Goal: Transaction & Acquisition: Purchase product/service

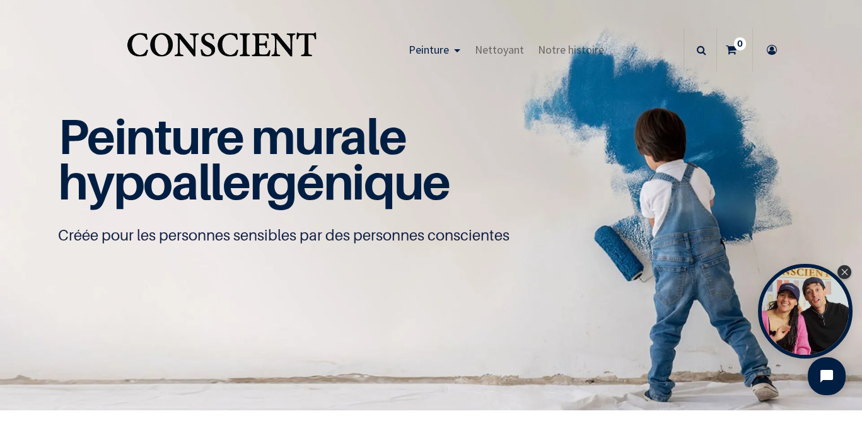
click at [738, 47] on sup "0" at bounding box center [740, 43] width 12 height 13
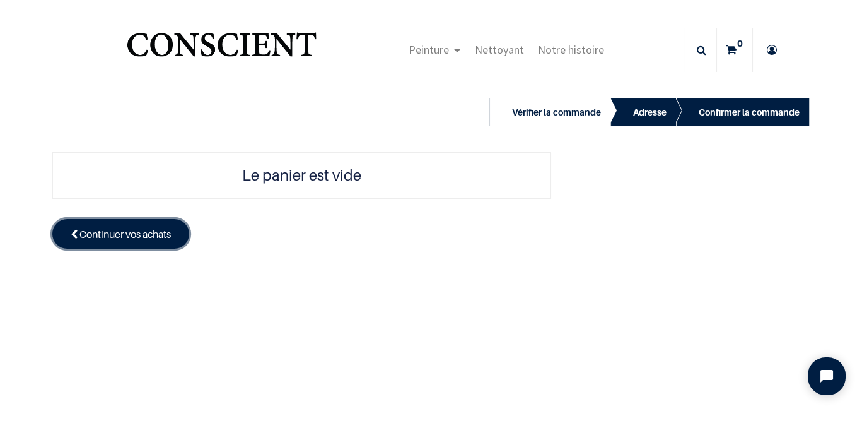
click at [156, 233] on span "Continuer vos achats" at bounding box center [124, 234] width 91 height 13
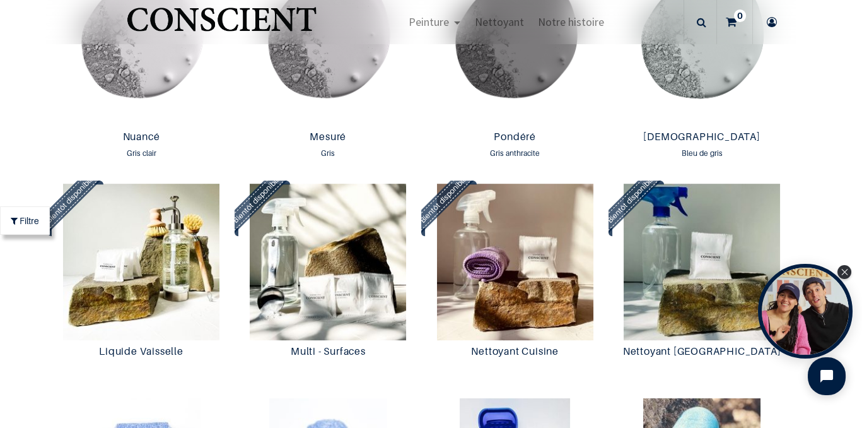
scroll to position [1558, 0]
click at [329, 269] on img at bounding box center [328, 261] width 180 height 156
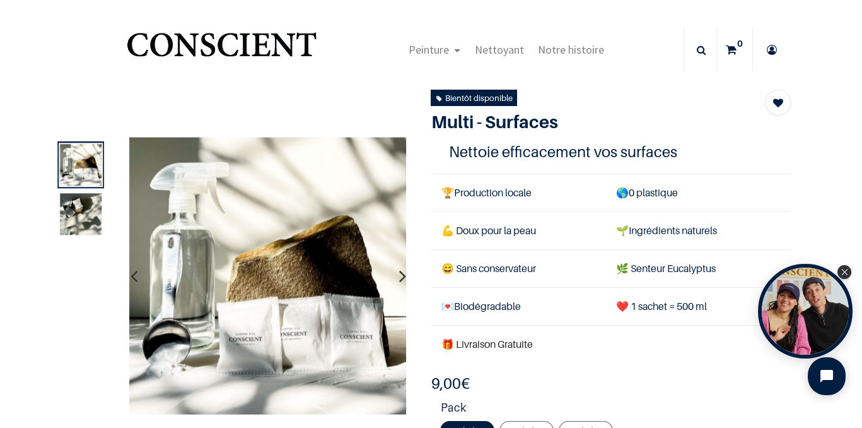
click at [87, 218] on img at bounding box center [81, 214] width 42 height 42
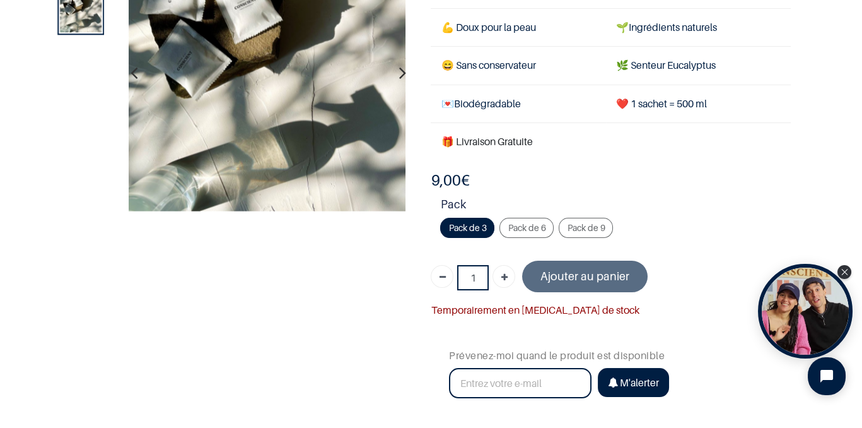
scroll to position [125, 0]
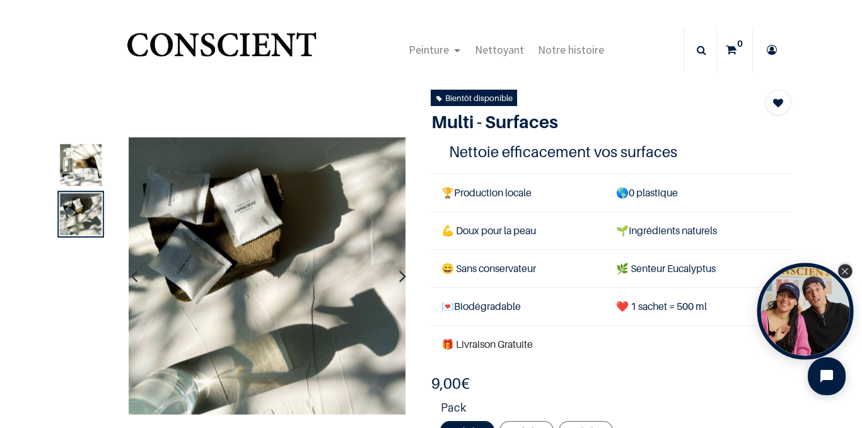
click at [850, 273] on div "Close Tolstoy widget" at bounding box center [845, 271] width 14 height 14
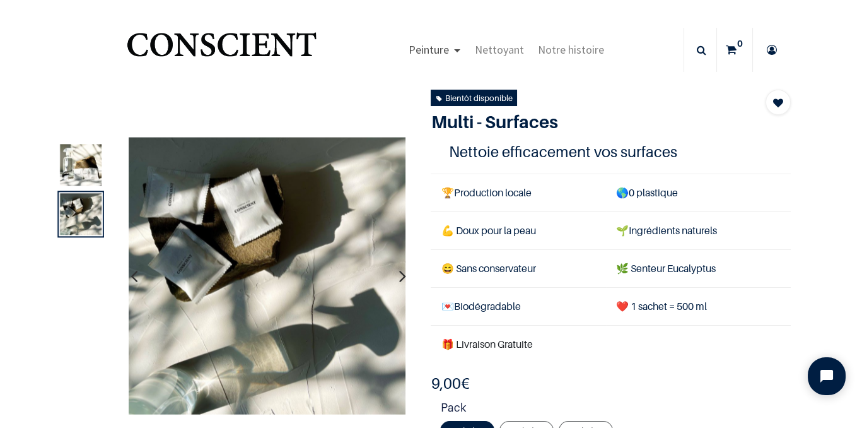
click at [443, 54] on span "Peinture" at bounding box center [429, 49] width 40 height 15
click at [441, 52] on span "Peinture" at bounding box center [429, 49] width 40 height 15
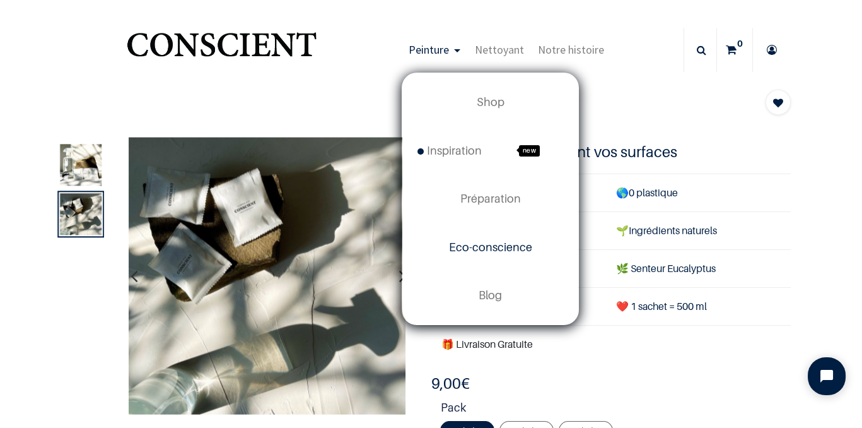
click at [512, 247] on span "Eco-conscience" at bounding box center [490, 246] width 83 height 13
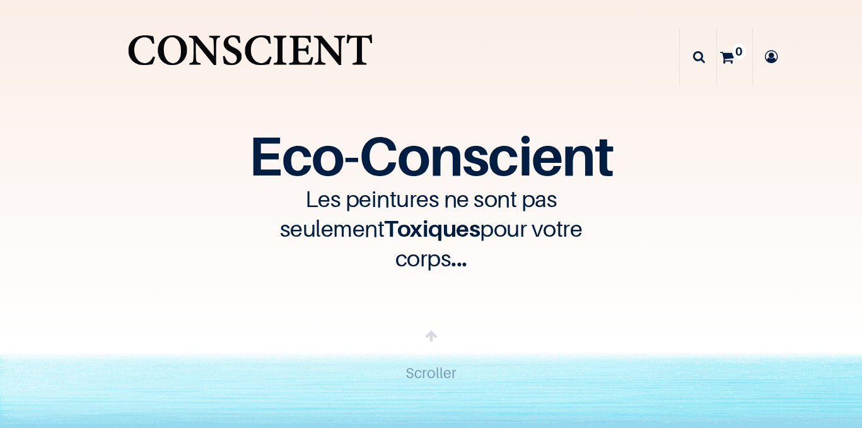
scroll to position [91, 0]
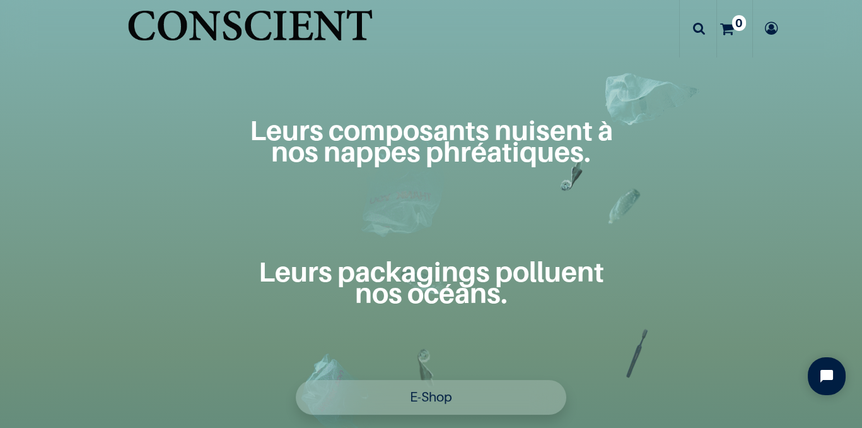
scroll to position [888, 0]
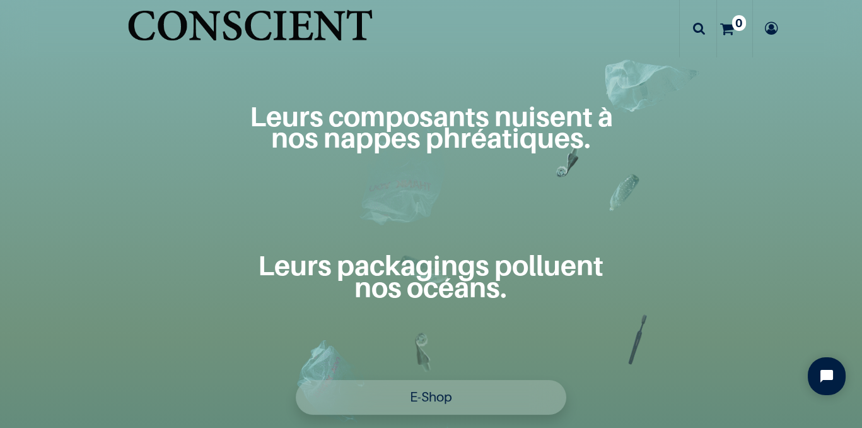
click at [483, 394] on link "E-Shop" at bounding box center [431, 397] width 271 height 35
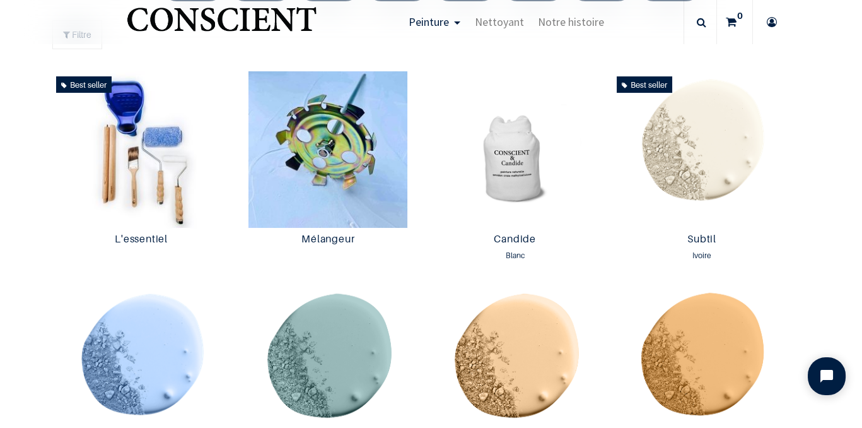
scroll to position [661, 0]
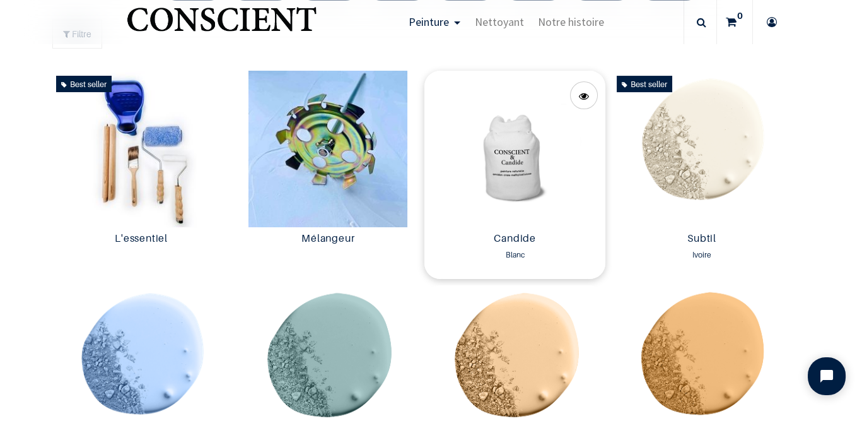
click at [527, 180] on img at bounding box center [515, 149] width 180 height 156
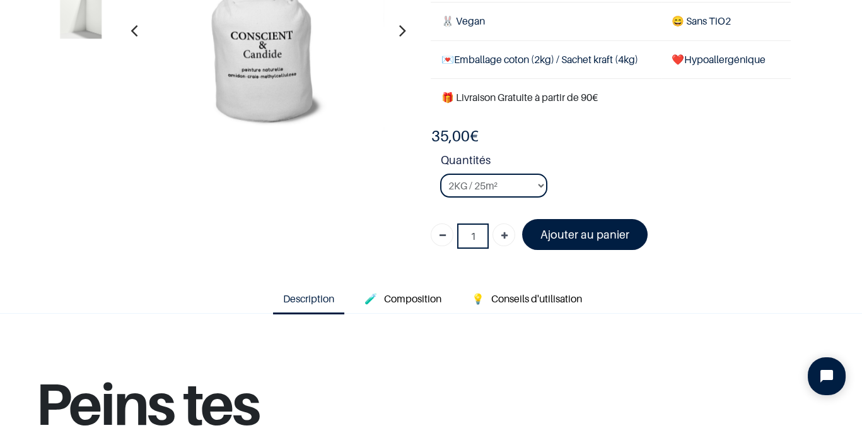
scroll to position [170, 0]
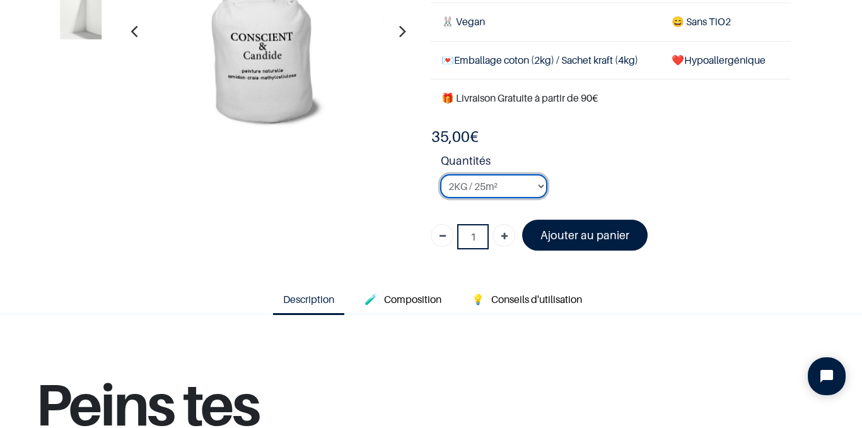
click at [538, 186] on select "2KG / 25m² 4KG / 50m² 8KG / 100m² Testeur" at bounding box center [493, 186] width 107 height 24
select select "3"
click at [440, 174] on select "2KG / 25m² 4KG / 50m² 8KG / 100m² Testeur" at bounding box center [493, 186] width 107 height 24
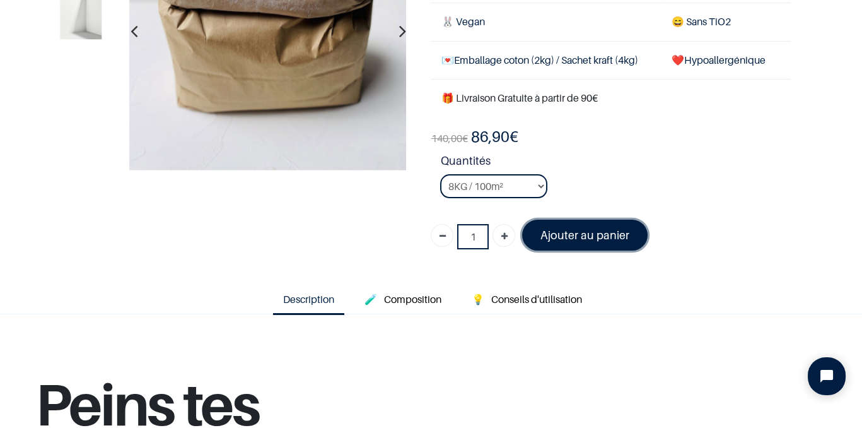
click at [608, 232] on font "Ajouter au panier" at bounding box center [585, 234] width 89 height 13
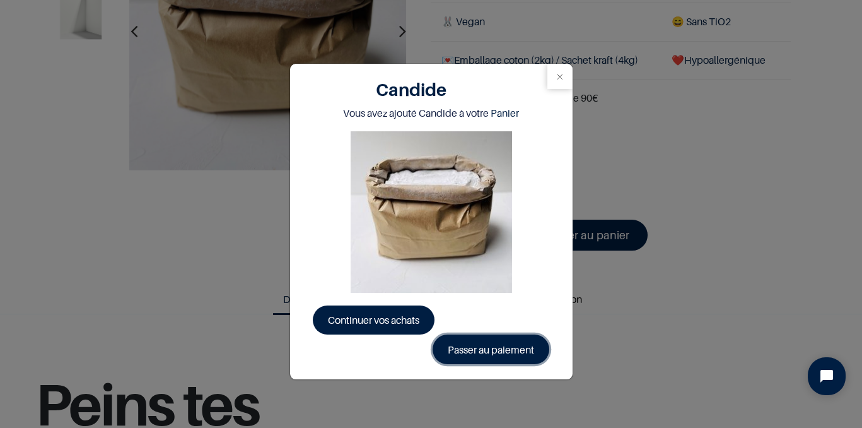
click at [494, 346] on link "Passer au paiement" at bounding box center [491, 348] width 117 height 29
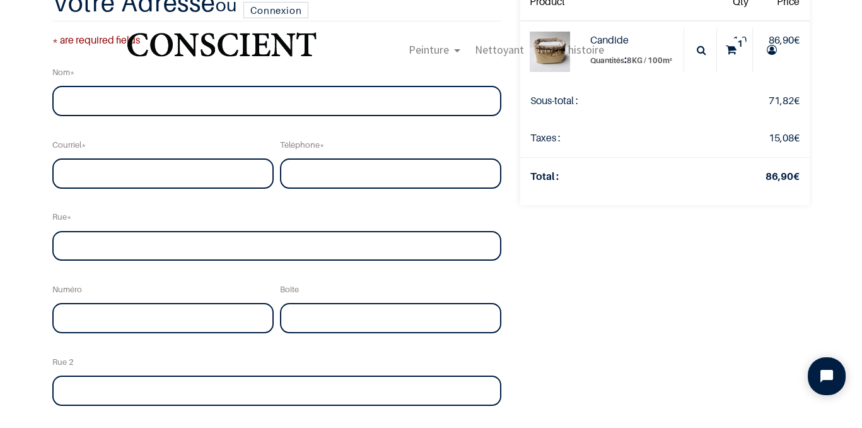
scroll to position [91, 0]
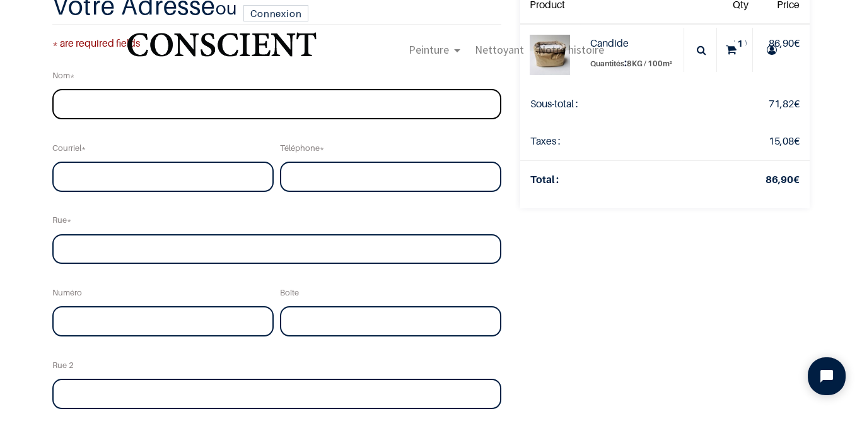
click at [268, 103] on input "text" at bounding box center [276, 104] width 449 height 30
type input "g"
type input "bruno goeminne"
click at [233, 180] on input "email" at bounding box center [162, 177] width 221 height 30
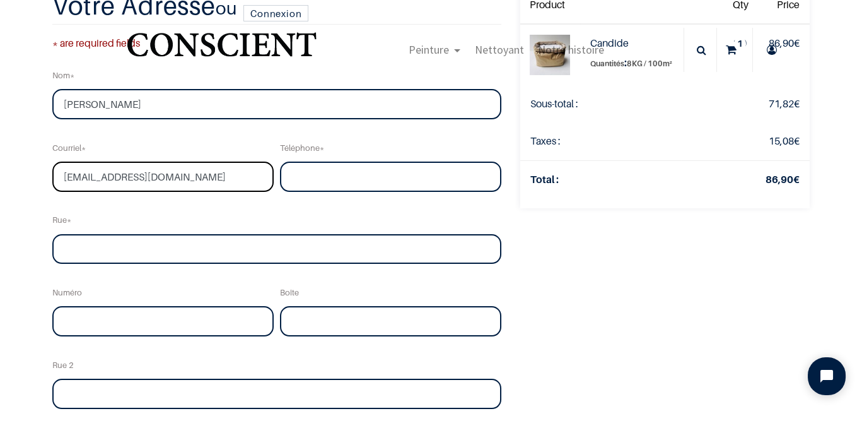
type input "alleguen.kerbors@gmail.com"
click at [329, 173] on input "tel" at bounding box center [390, 177] width 221 height 30
click at [350, 172] on input "+3249751<6534" at bounding box center [390, 177] width 221 height 30
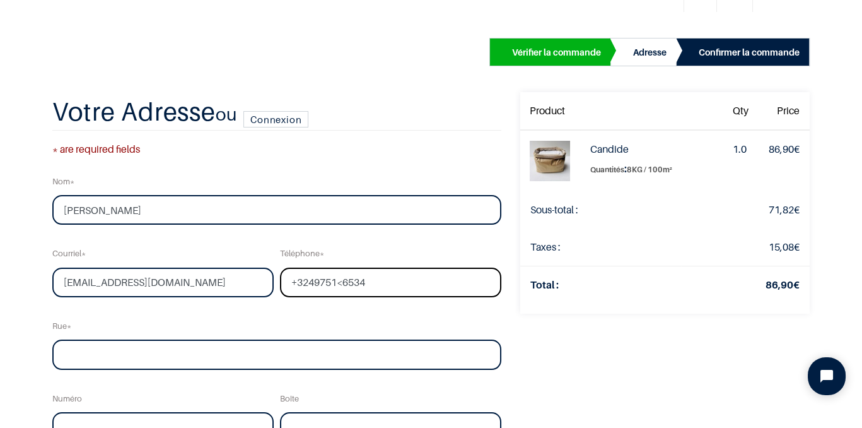
scroll to position [56, 0]
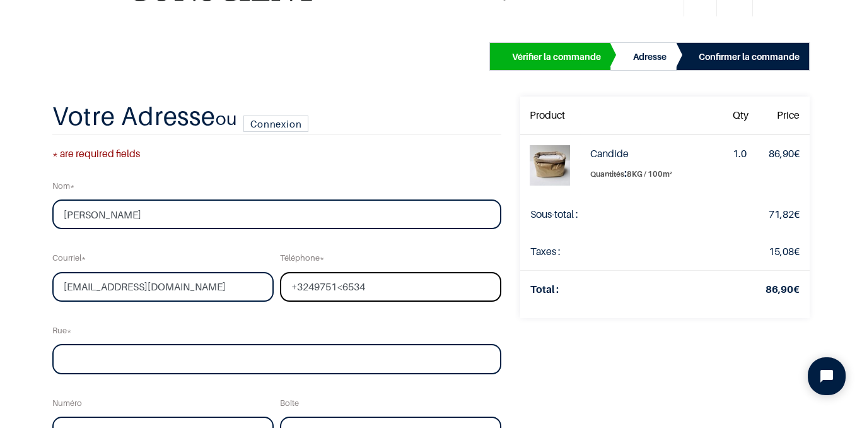
click at [339, 290] on input "+3249751<6534" at bounding box center [390, 287] width 221 height 30
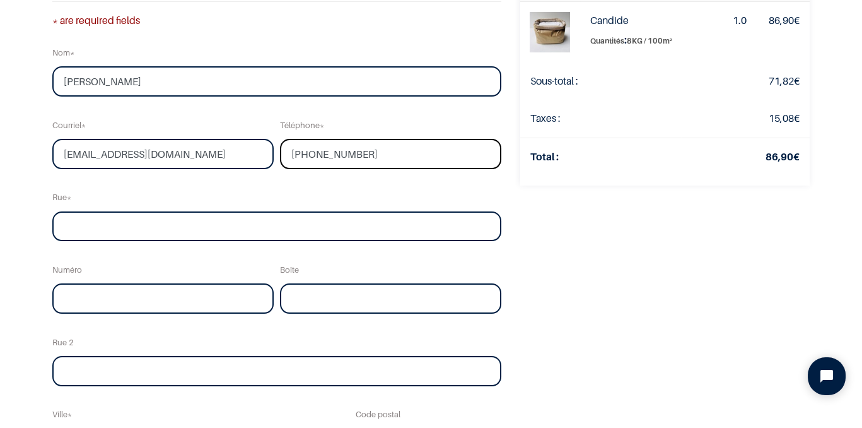
scroll to position [114, 0]
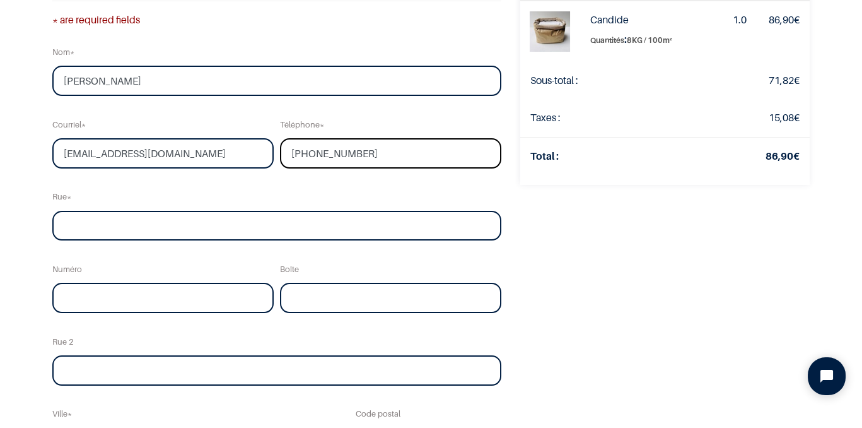
type input "+32497516534"
click at [273, 220] on input "text" at bounding box center [276, 226] width 449 height 30
type input "Alleguen"
click at [209, 292] on input "text" at bounding box center [162, 298] width 221 height 30
type input "2"
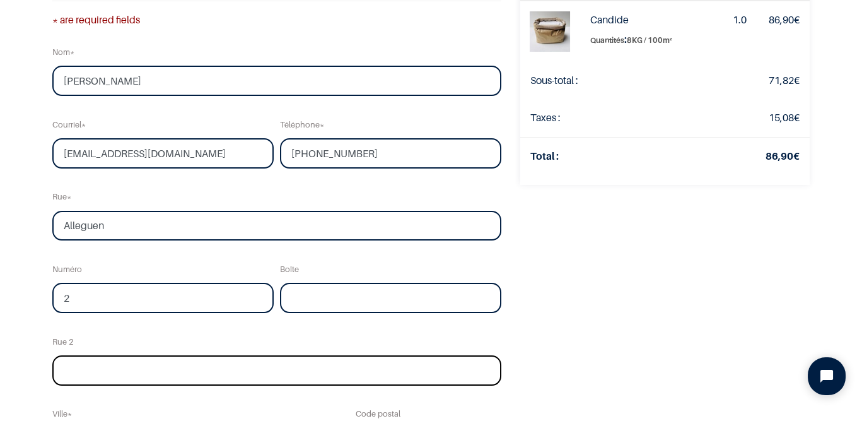
click at [259, 374] on input "text" at bounding box center [276, 370] width 449 height 30
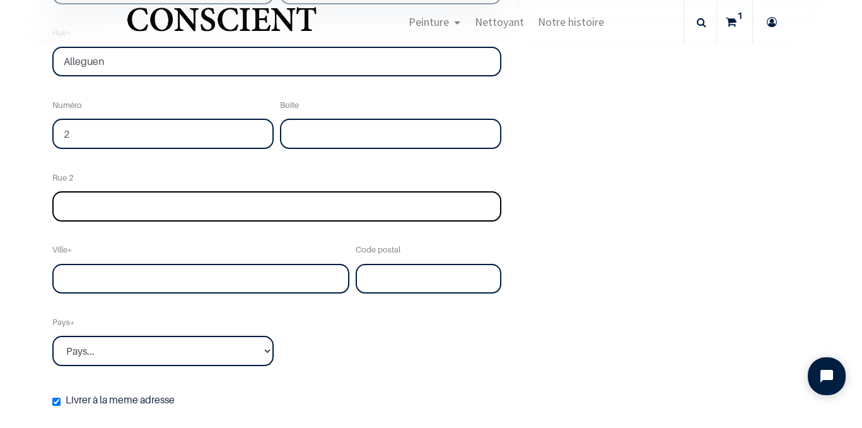
scroll to position [281, 0]
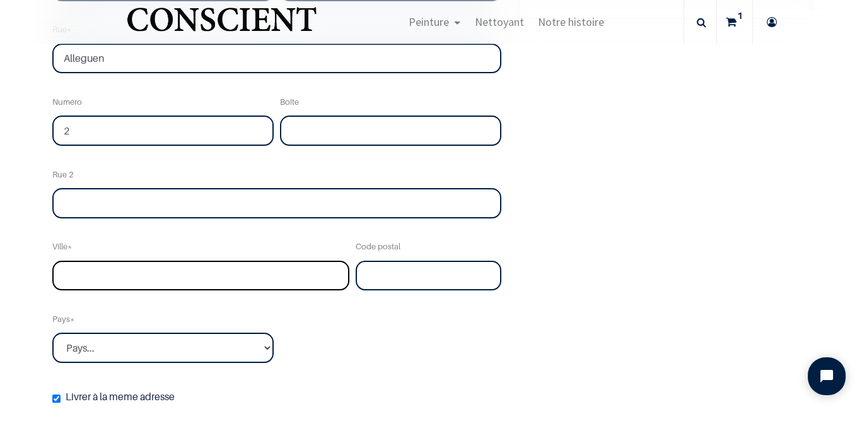
click at [266, 269] on input "text" at bounding box center [200, 276] width 297 height 30
type input "Kerbors"
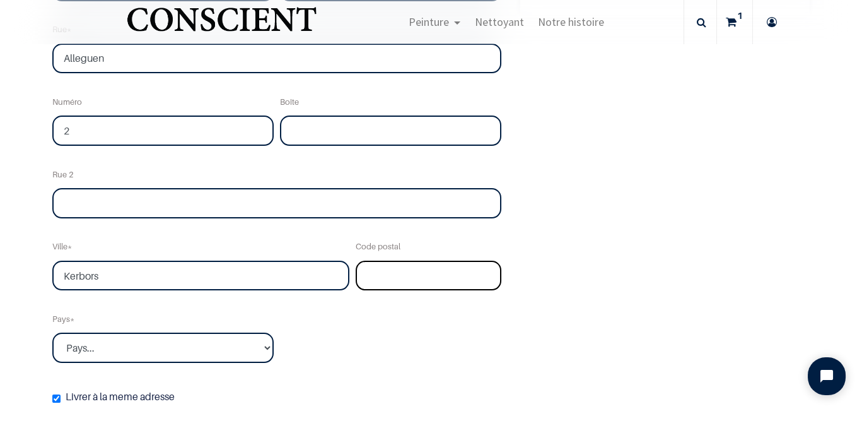
click at [408, 278] on input "text" at bounding box center [428, 276] width 145 height 30
type input "22610"
click at [229, 339] on select "Pays... Afghanistan Afrique du sud Albanie Algérie" at bounding box center [162, 347] width 221 height 30
select select "75"
click at [52, 332] on select "Pays... Afghanistan Afrique du sud Albanie Algérie" at bounding box center [162, 347] width 221 height 30
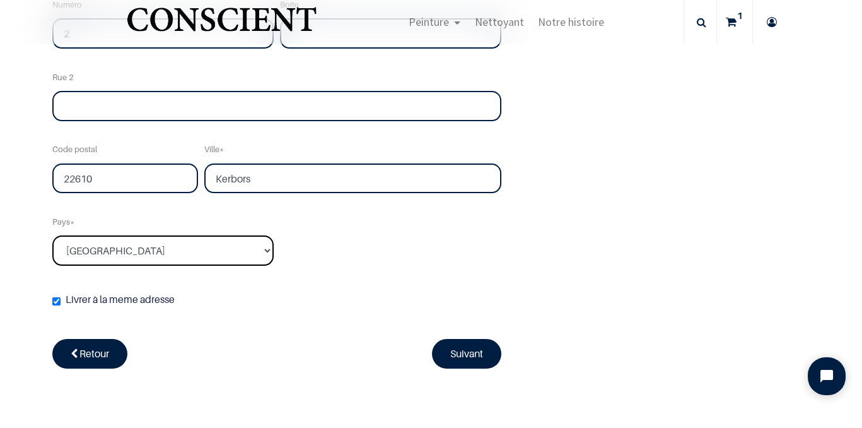
scroll to position [380, 0]
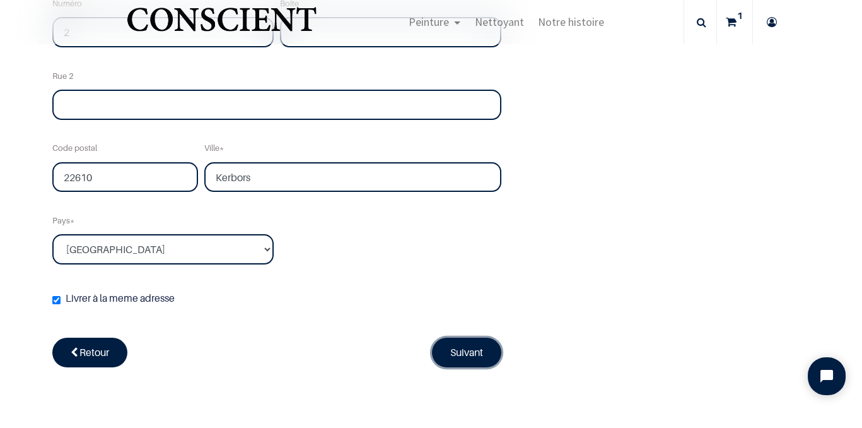
click at [470, 344] on link "Suivant" at bounding box center [466, 352] width 69 height 29
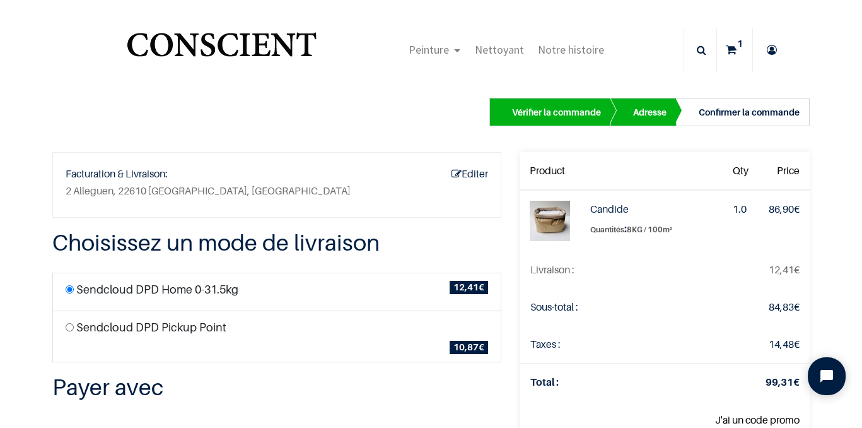
scroll to position [3, 0]
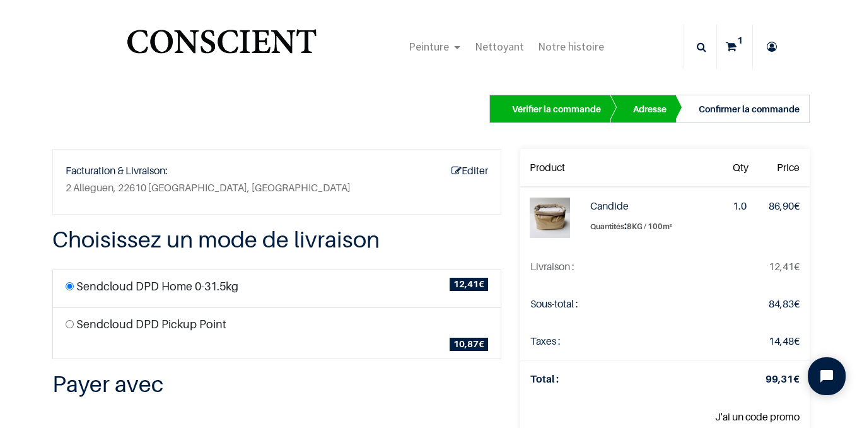
click at [218, 315] on label "Sendcloud DPD Pickup Point" at bounding box center [151, 323] width 150 height 17
radio input "true"
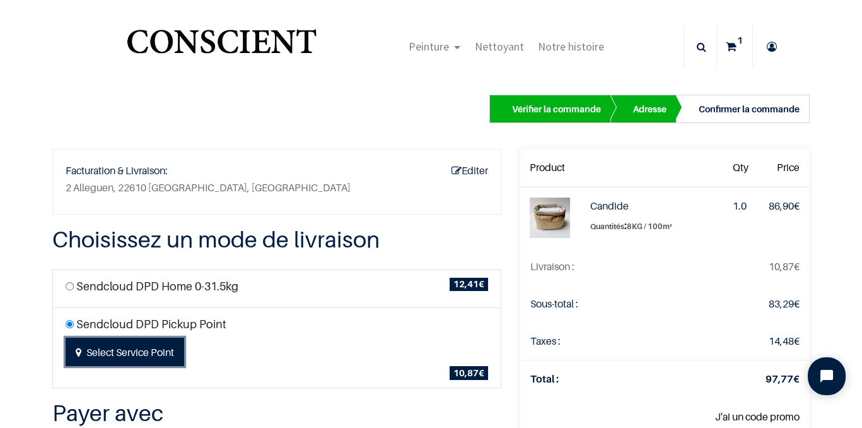
click at [163, 338] on button "Select Service Point" at bounding box center [125, 352] width 119 height 29
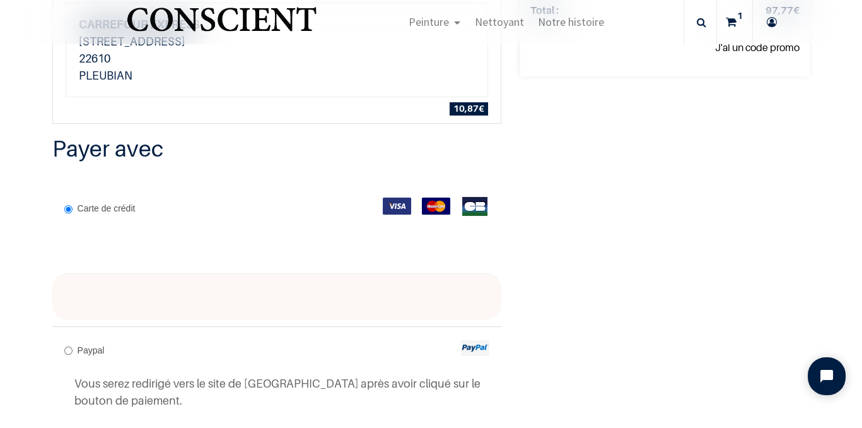
scroll to position [336, 0]
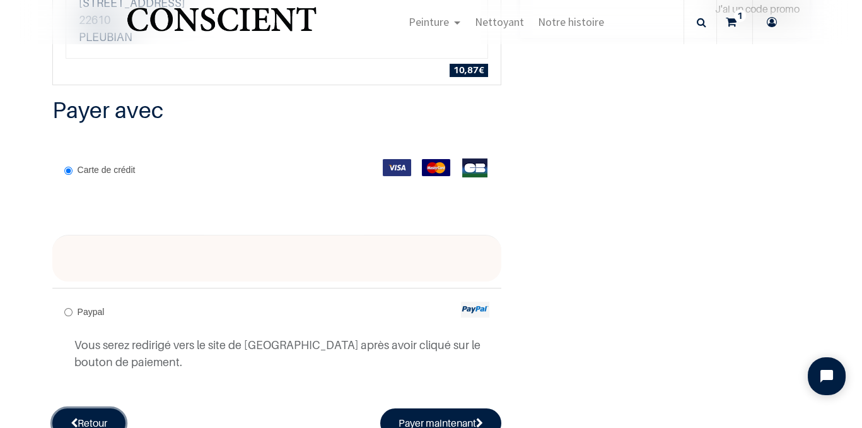
click at [101, 408] on link "Retour" at bounding box center [88, 422] width 73 height 29
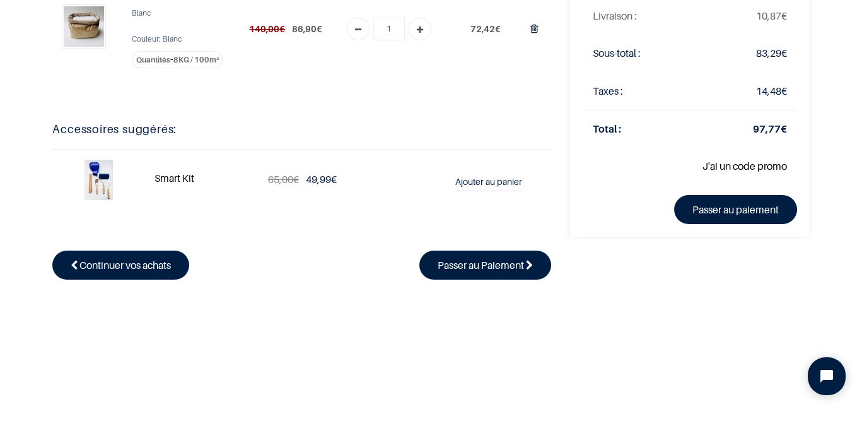
scroll to position [138, 0]
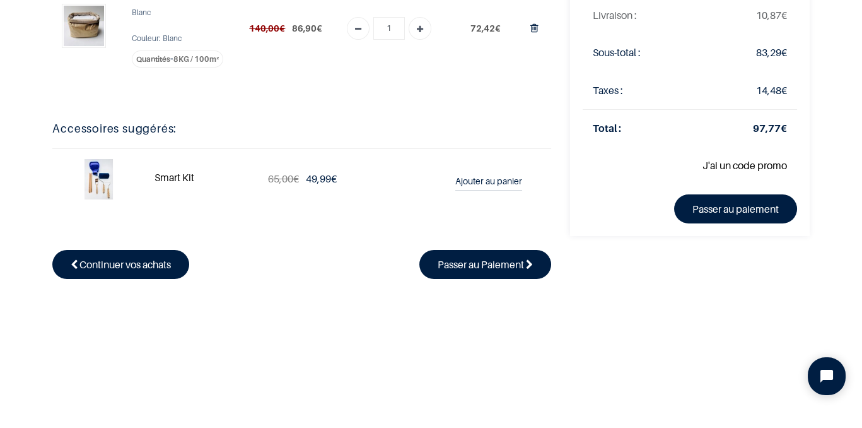
click at [121, 179] on td at bounding box center [98, 178] width 92 height 61
click at [106, 179] on img at bounding box center [99, 179] width 28 height 40
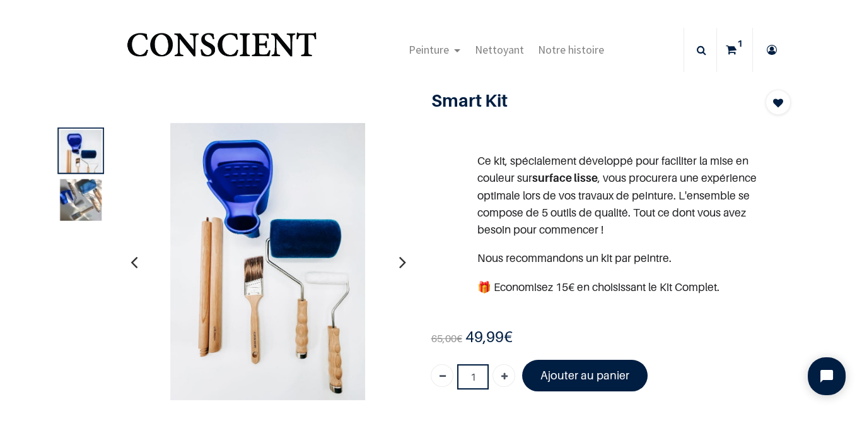
click at [408, 252] on button "button" at bounding box center [402, 261] width 20 height 47
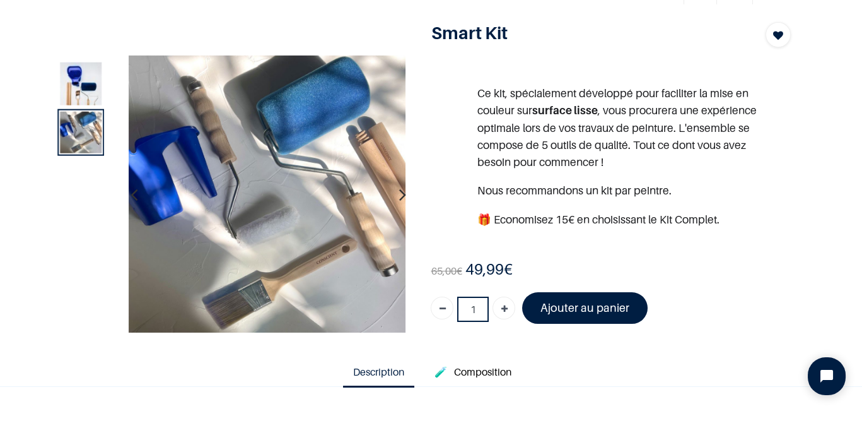
scroll to position [76, 0]
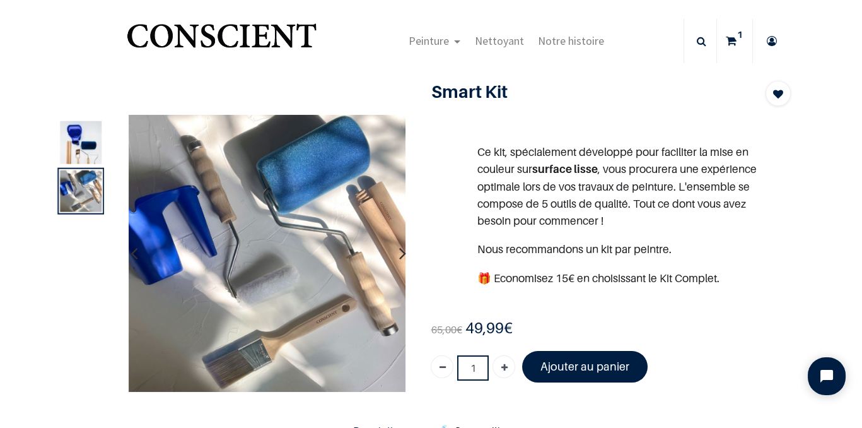
scroll to position [5, 0]
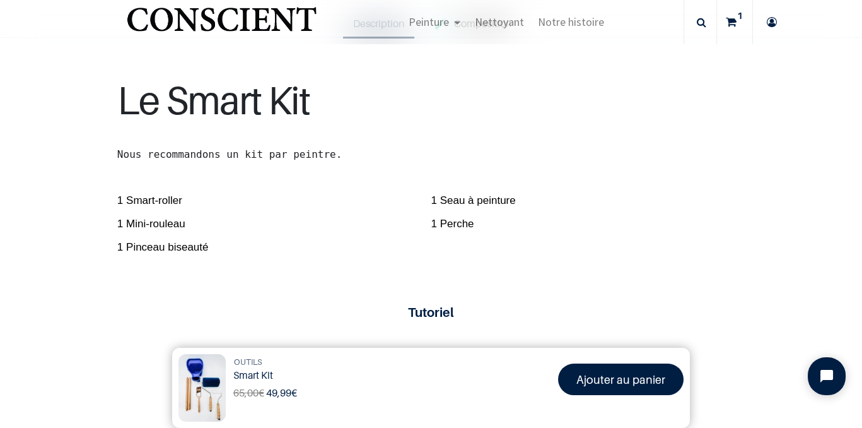
scroll to position [344, 0]
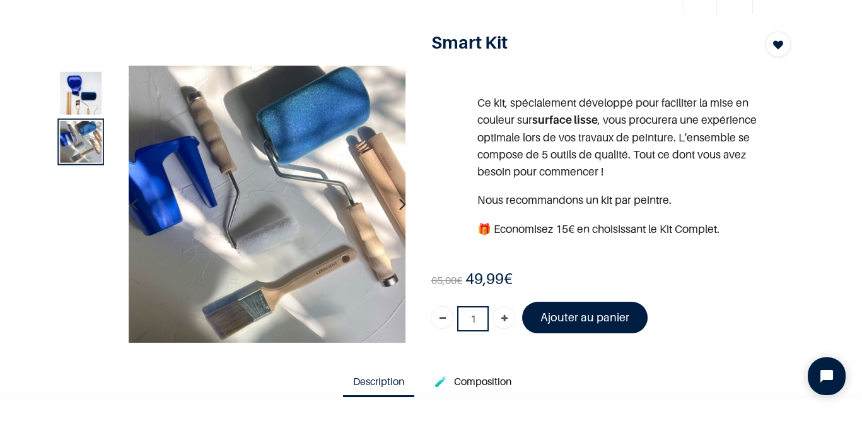
scroll to position [57, 0]
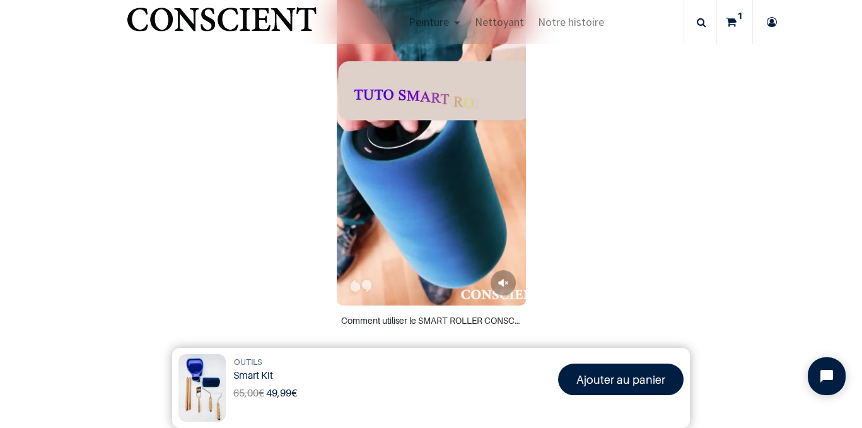
scroll to position [712, 0]
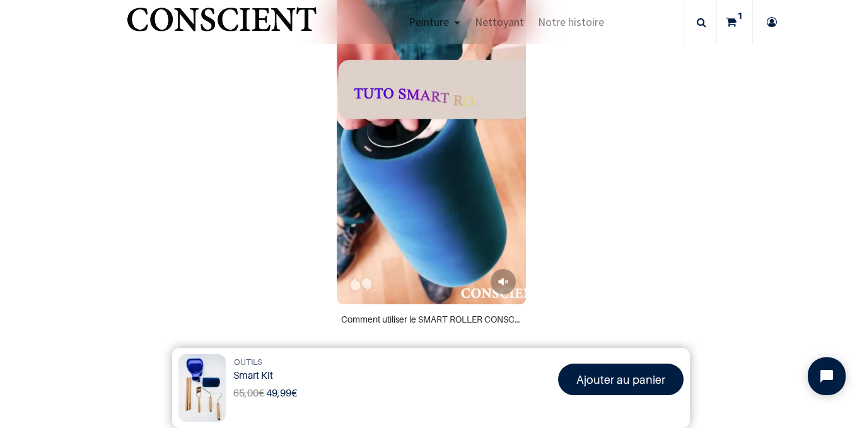
click at [451, 24] on link "Peinture" at bounding box center [434, 22] width 66 height 44
click at [452, 18] on link "Peinture" at bounding box center [434, 22] width 66 height 44
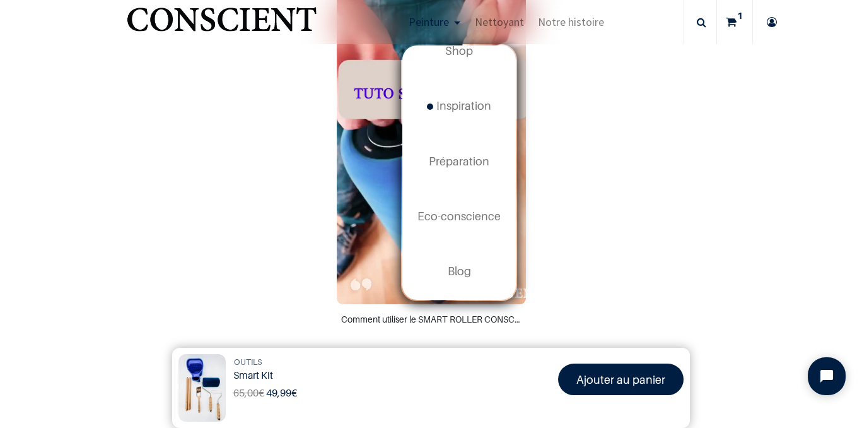
scroll to position [0, 0]
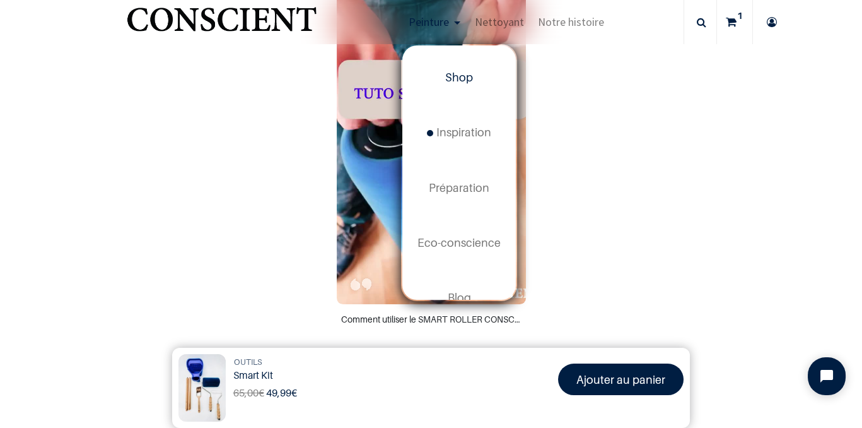
click at [469, 71] on span "Shop" at bounding box center [459, 77] width 28 height 13
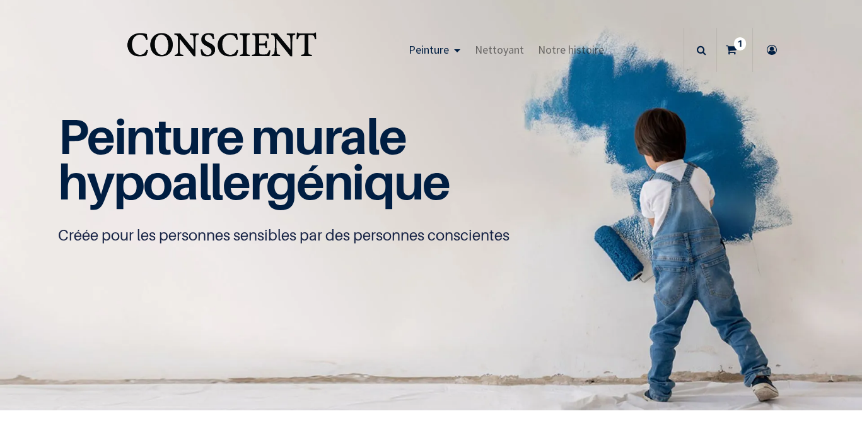
scroll to position [204, 0]
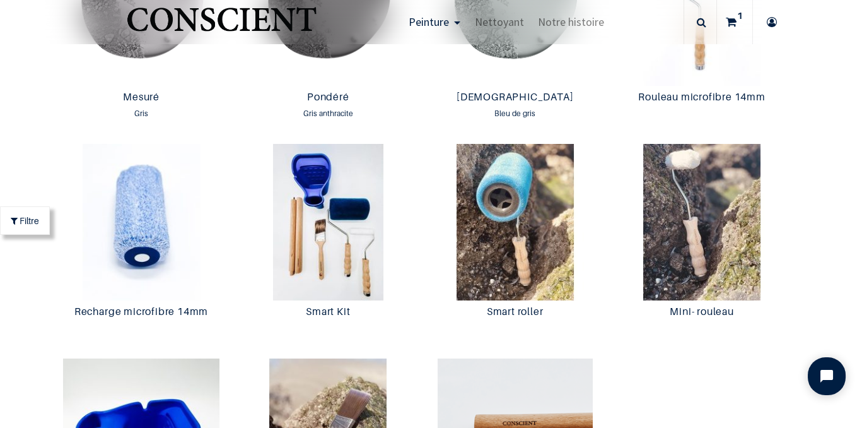
scroll to position [2284, 0]
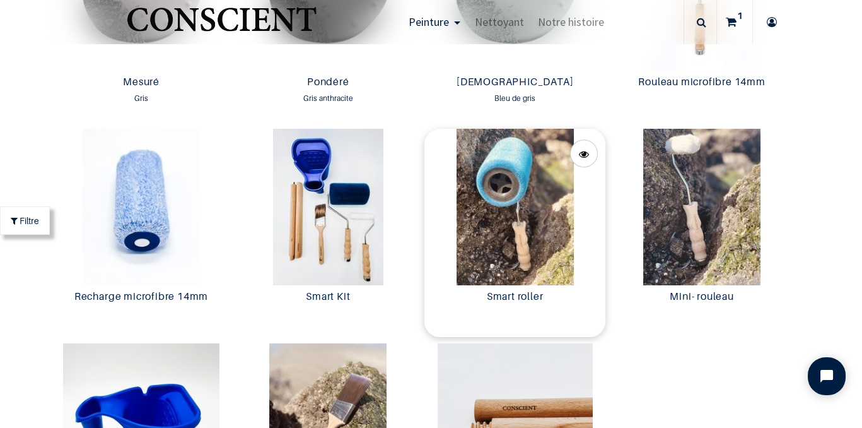
click at [512, 264] on img at bounding box center [515, 207] width 180 height 156
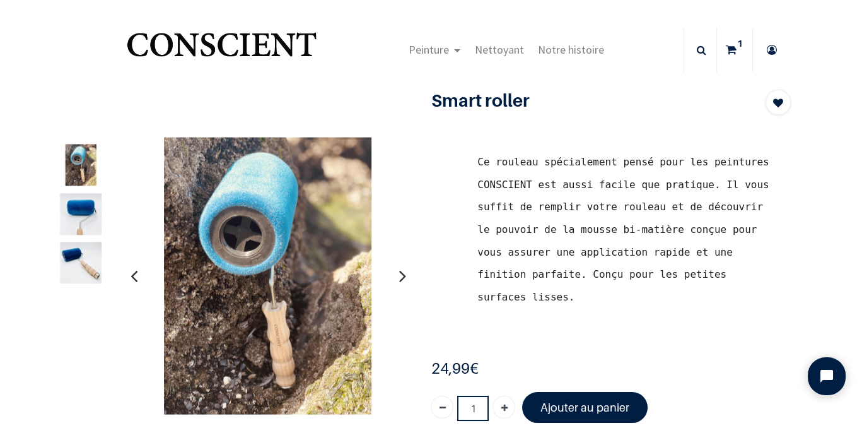
click at [85, 211] on img at bounding box center [81, 214] width 42 height 42
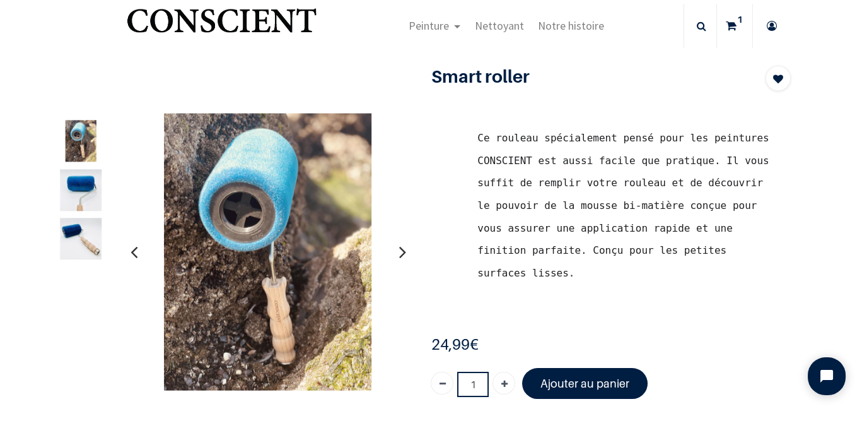
scroll to position [35, 0]
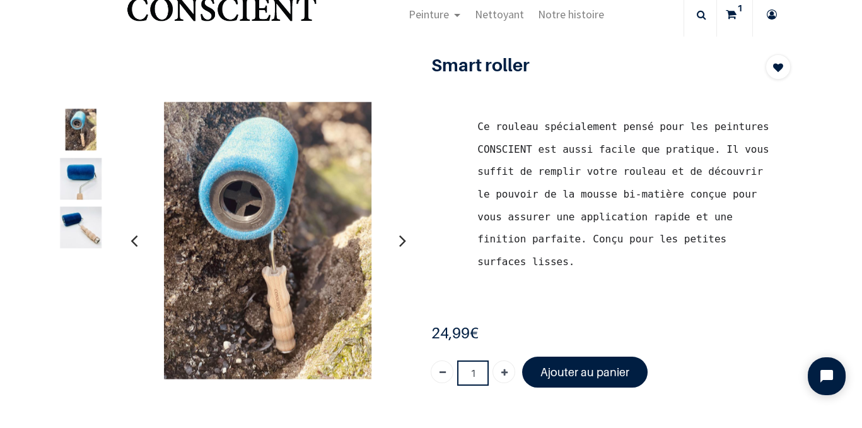
click at [89, 122] on img at bounding box center [81, 130] width 42 height 42
click at [409, 220] on button "button" at bounding box center [402, 240] width 20 height 47
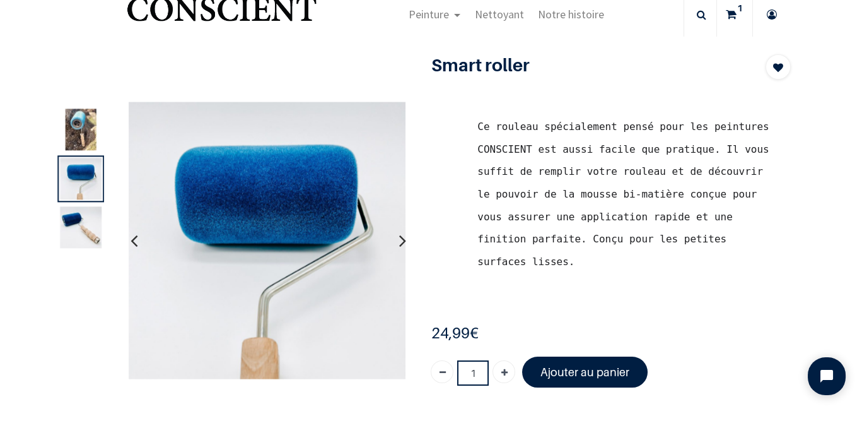
click at [445, 220] on div "Ce rouleau spécialement pensé pour les peintures CONSCIENT est aussi facile que…" at bounding box center [611, 203] width 343 height 197
click at [409, 232] on button "button" at bounding box center [402, 240] width 20 height 47
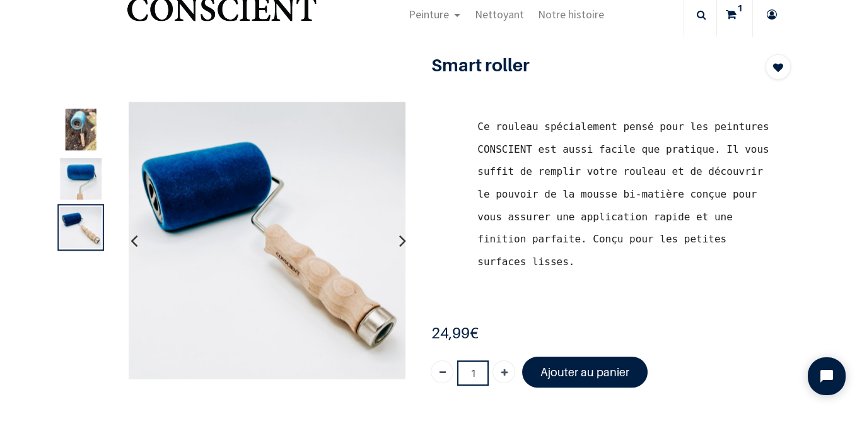
click at [411, 228] on button "button" at bounding box center [402, 240] width 20 height 47
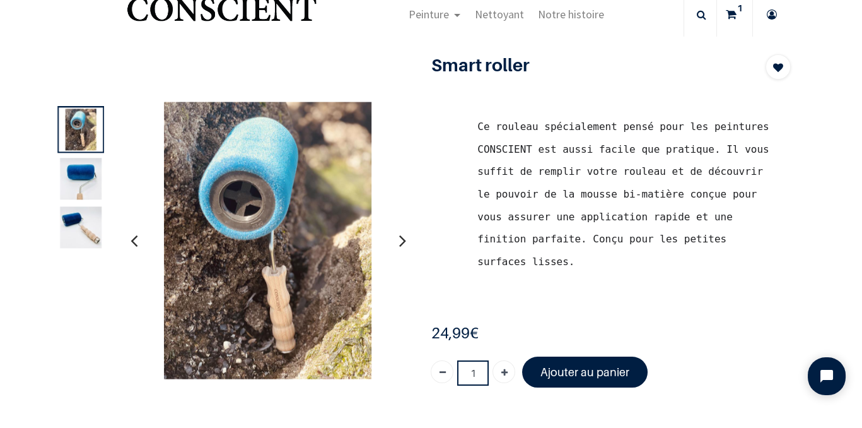
click at [406, 233] on button "button" at bounding box center [402, 240] width 20 height 47
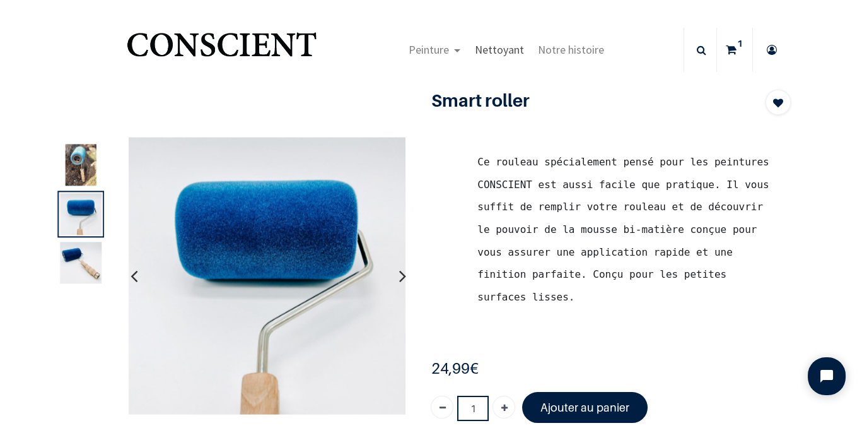
click at [514, 47] on span "Nettoyant" at bounding box center [499, 49] width 49 height 15
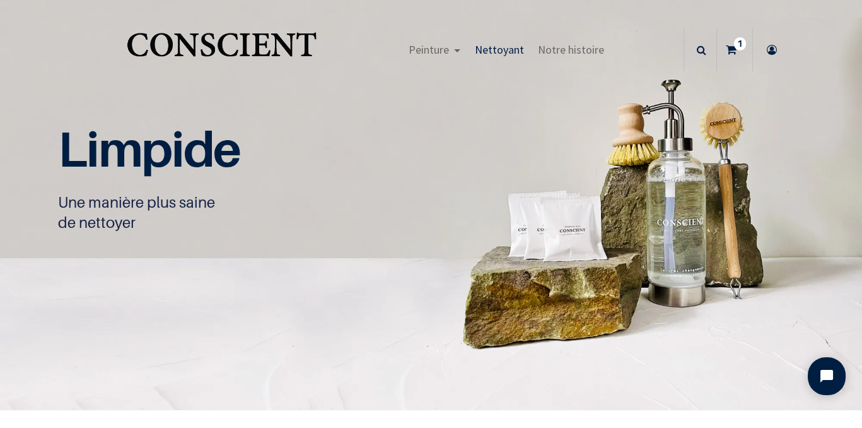
scroll to position [60, 0]
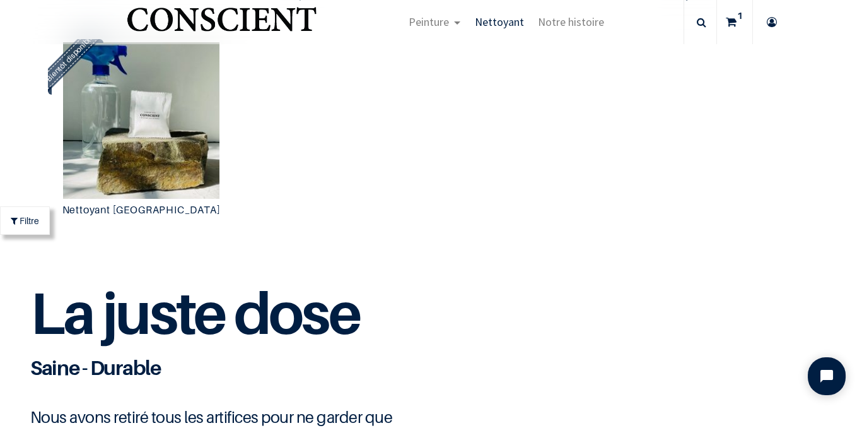
scroll to position [1239, 0]
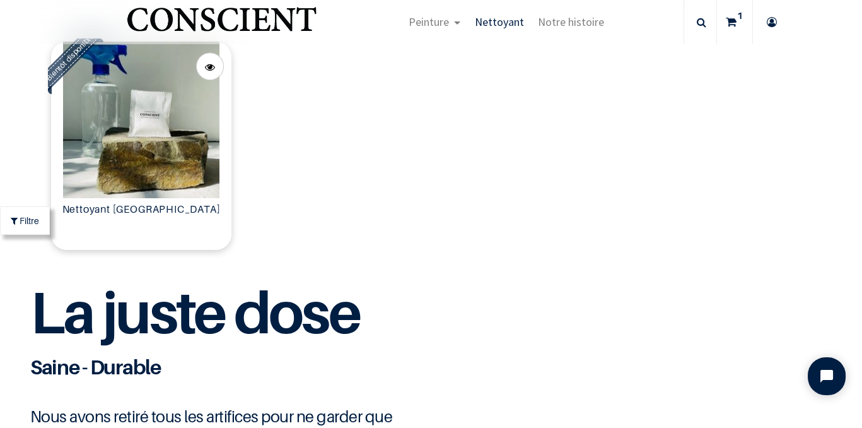
click at [118, 119] on img at bounding box center [141, 120] width 180 height 156
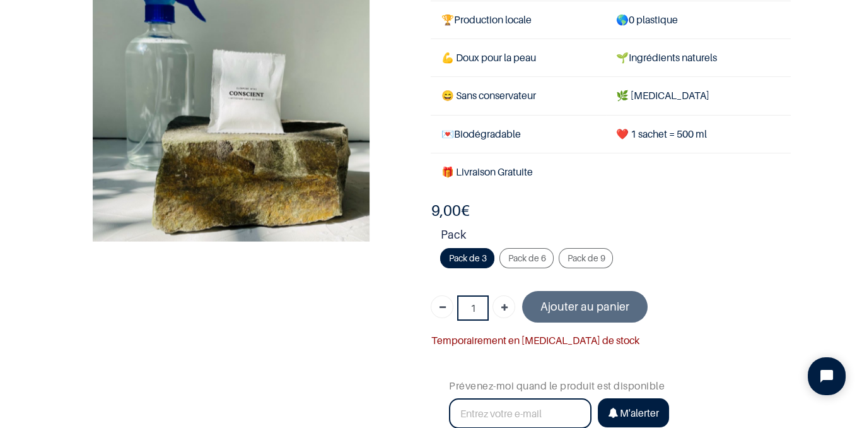
scroll to position [100, 0]
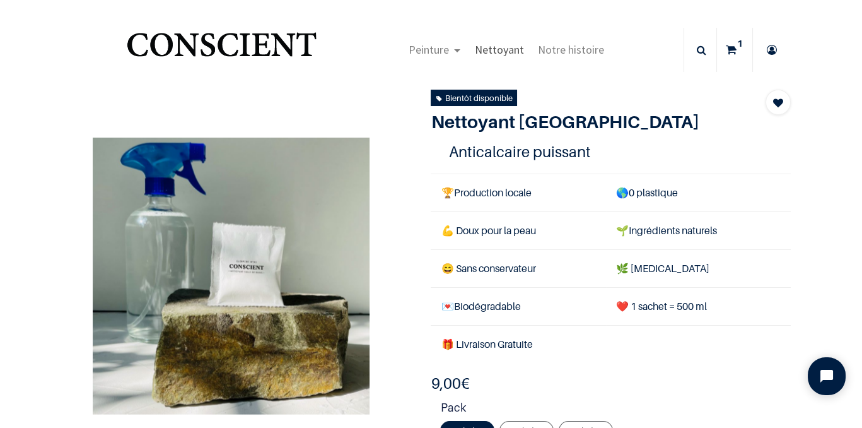
click at [504, 51] on span "Nettoyant" at bounding box center [499, 49] width 49 height 15
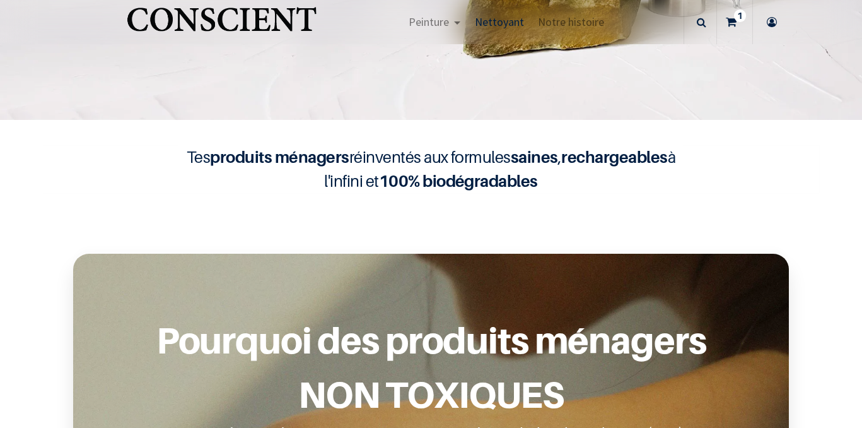
scroll to position [132, 0]
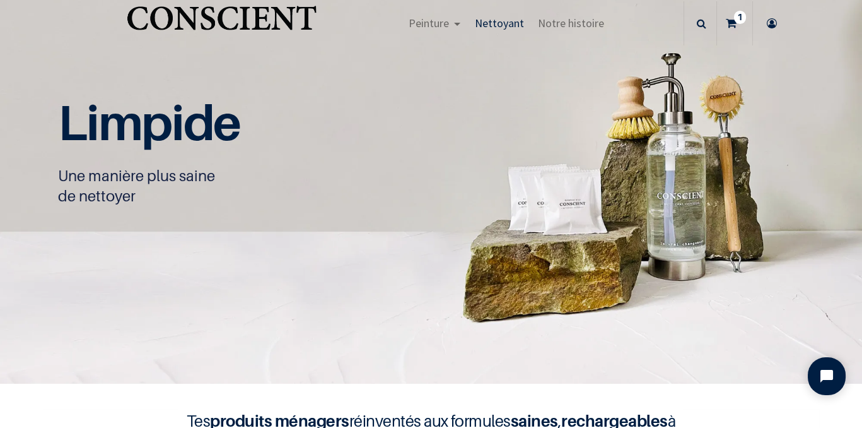
scroll to position [40, 0]
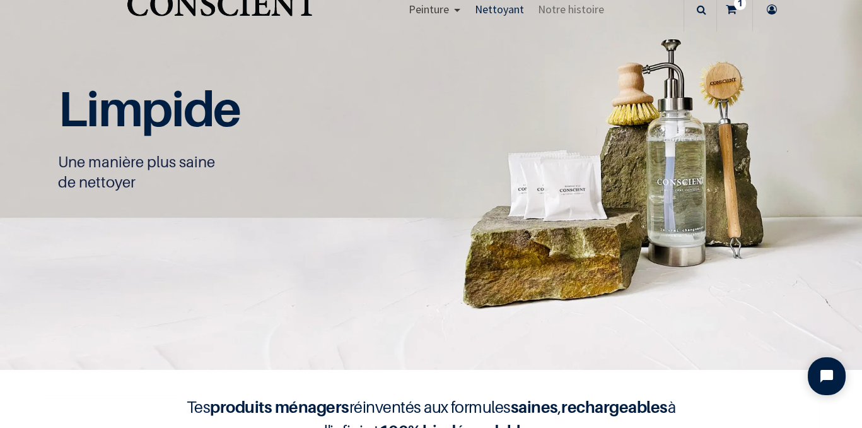
click at [411, 20] on link "Peinture" at bounding box center [434, 9] width 66 height 44
click at [429, 9] on span "Peinture" at bounding box center [429, 9] width 40 height 15
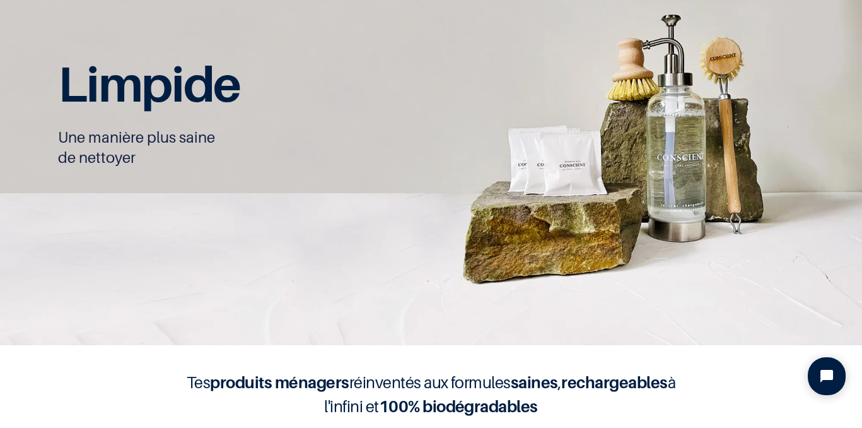
scroll to position [79, 0]
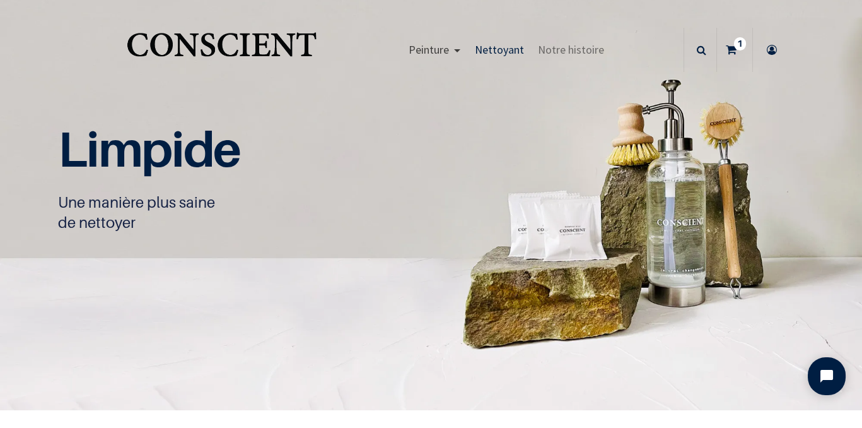
click at [452, 48] on link "Peinture" at bounding box center [434, 50] width 66 height 44
click at [452, 49] on link "Peinture" at bounding box center [434, 50] width 66 height 44
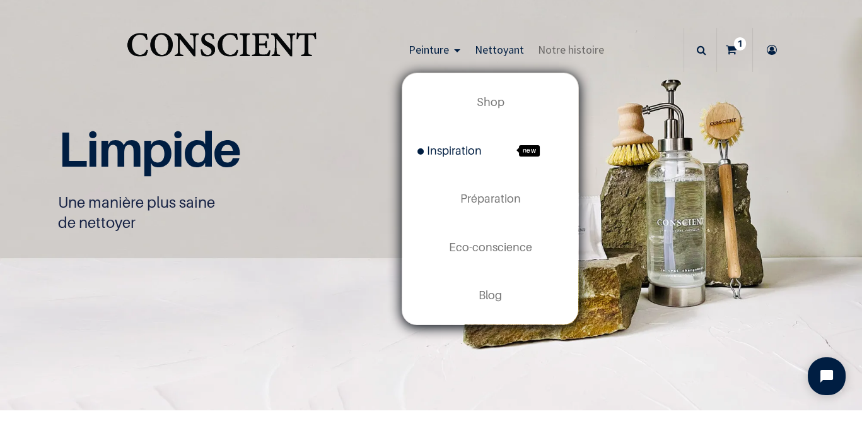
click at [485, 148] on link "Inspiration new" at bounding box center [491, 151] width 176 height 48
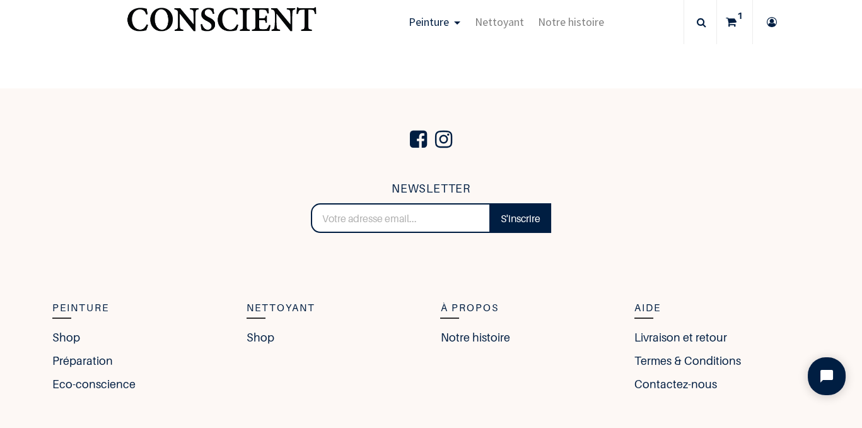
scroll to position [3230, 0]
click at [452, 22] on link "Peinture" at bounding box center [434, 22] width 66 height 44
click at [452, 21] on link "Peinture" at bounding box center [434, 22] width 66 height 44
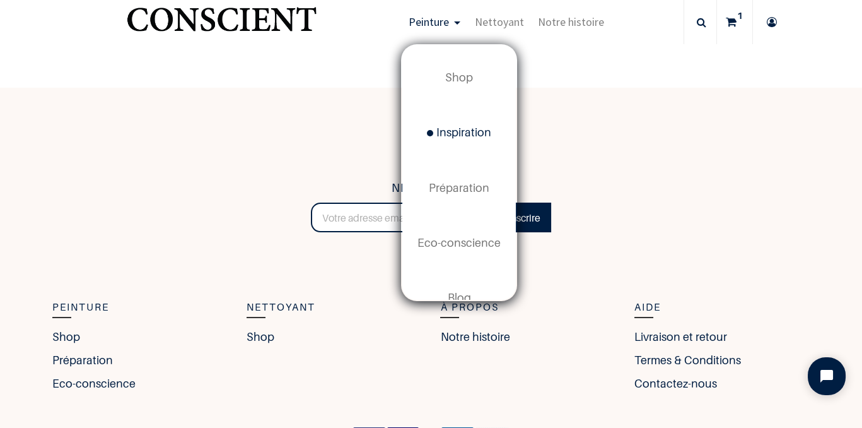
scroll to position [30, 0]
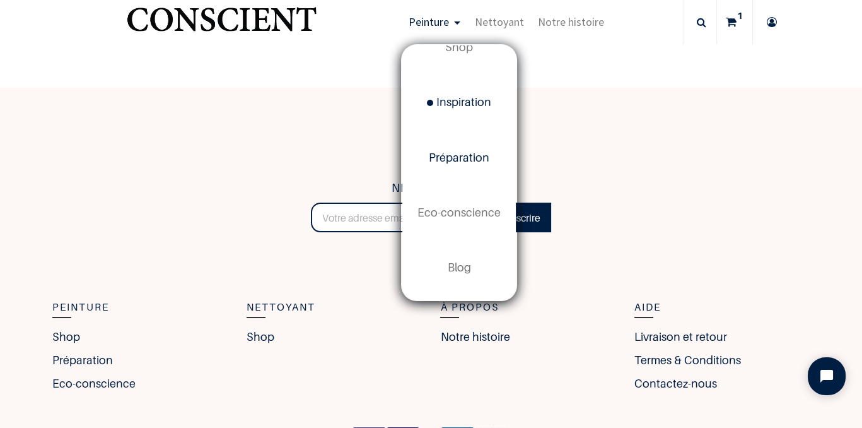
click at [482, 163] on span "Préparation" at bounding box center [459, 157] width 61 height 13
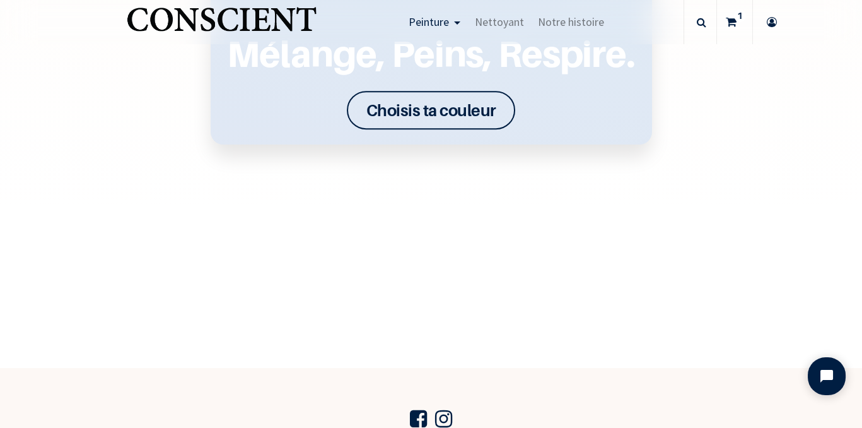
scroll to position [1808, 0]
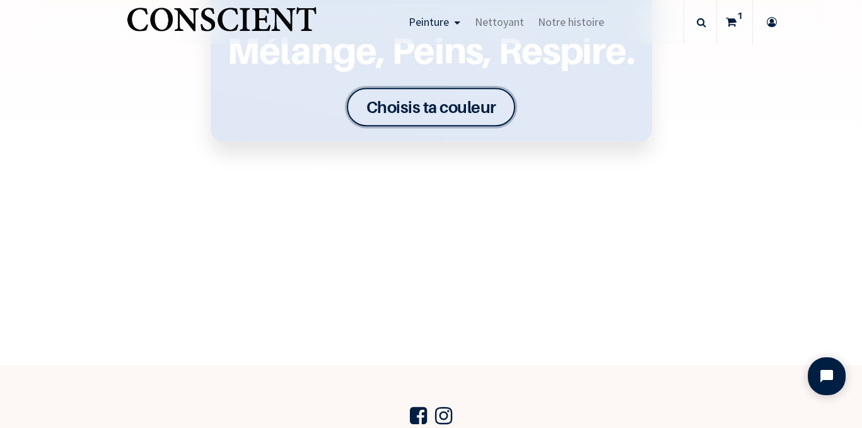
click at [490, 114] on font "Choisis ta couleur" at bounding box center [432, 107] width 130 height 20
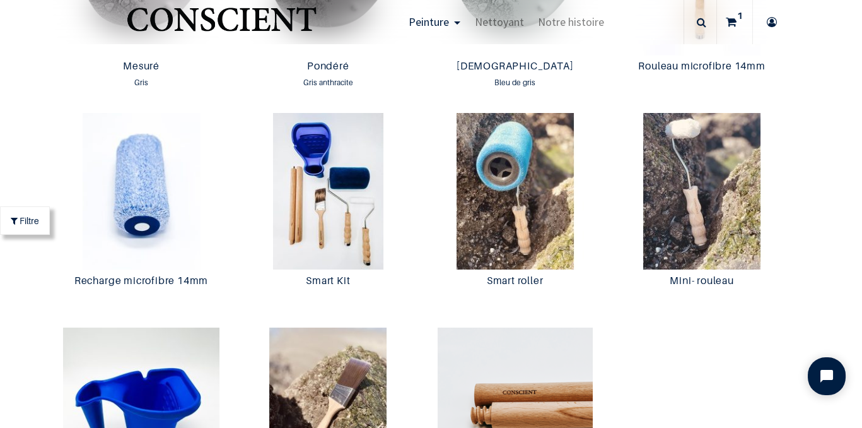
scroll to position [2319, 0]
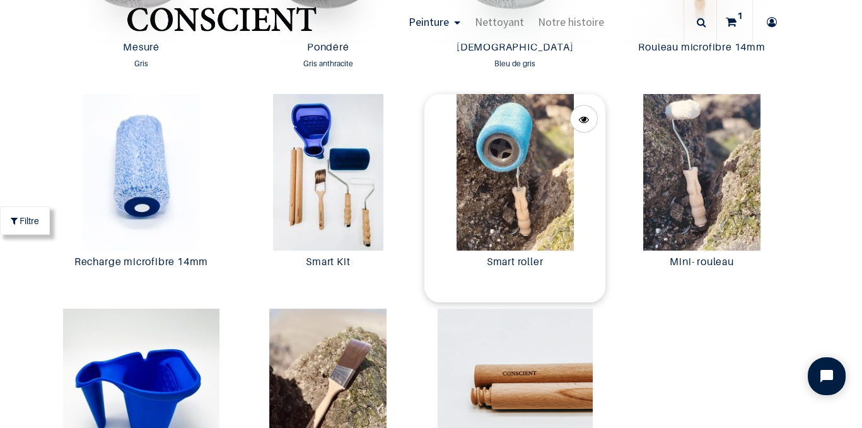
click at [492, 216] on img at bounding box center [515, 172] width 180 height 156
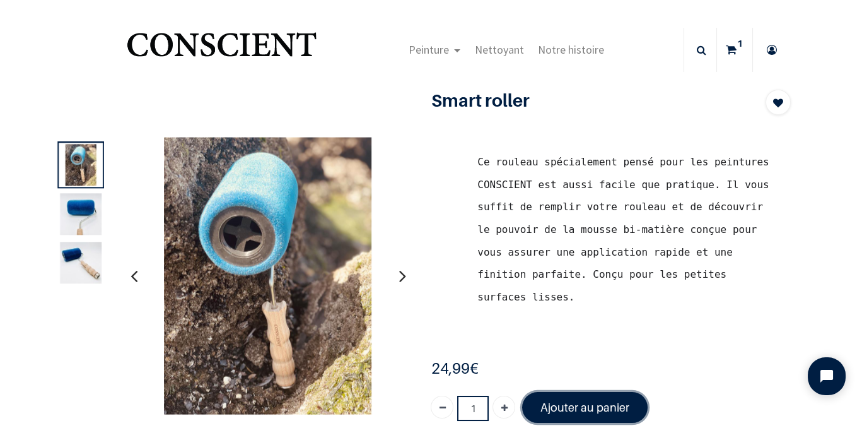
click at [591, 406] on font "Ajouter au panier" at bounding box center [585, 407] width 89 height 13
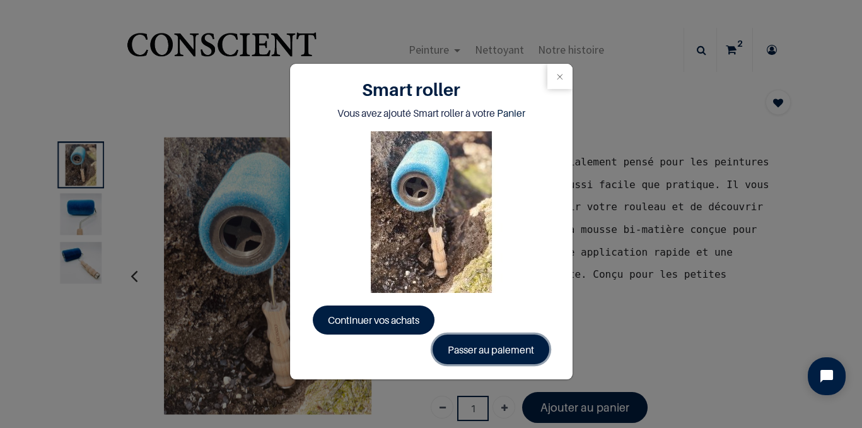
click at [509, 348] on link "Passer au paiement" at bounding box center [491, 348] width 117 height 29
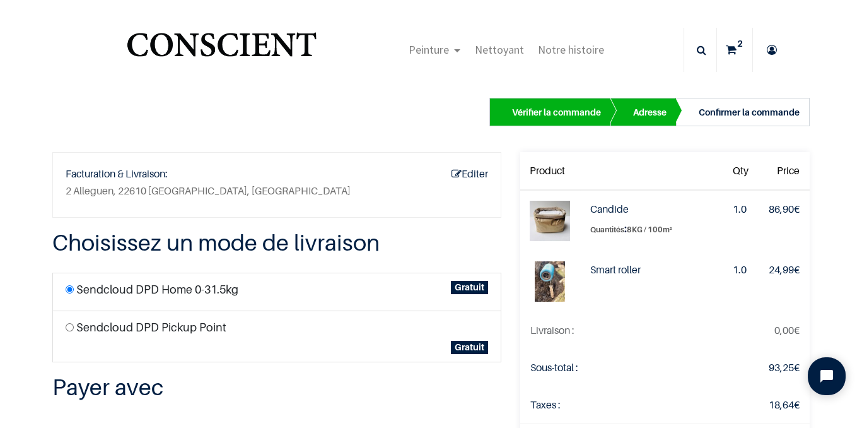
scroll to position [8, 0]
click at [728, 45] on icon at bounding box center [731, 50] width 11 height 44
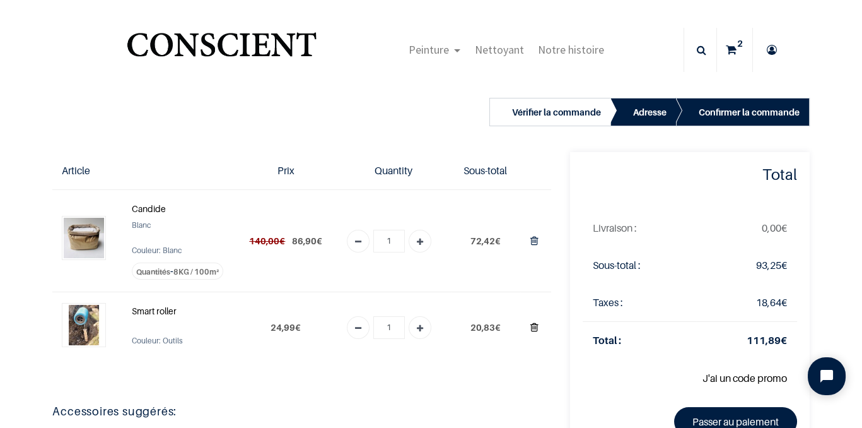
click at [538, 322] on icon "Supprimer du panier" at bounding box center [535, 327] width 8 height 17
type input "0"
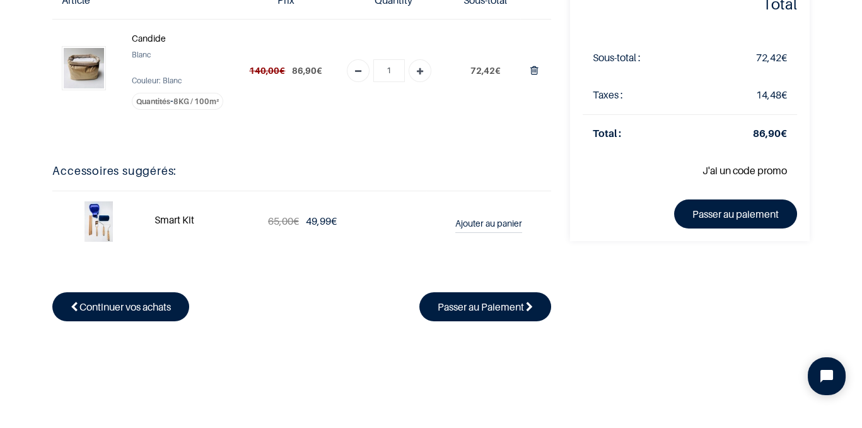
scroll to position [96, 0]
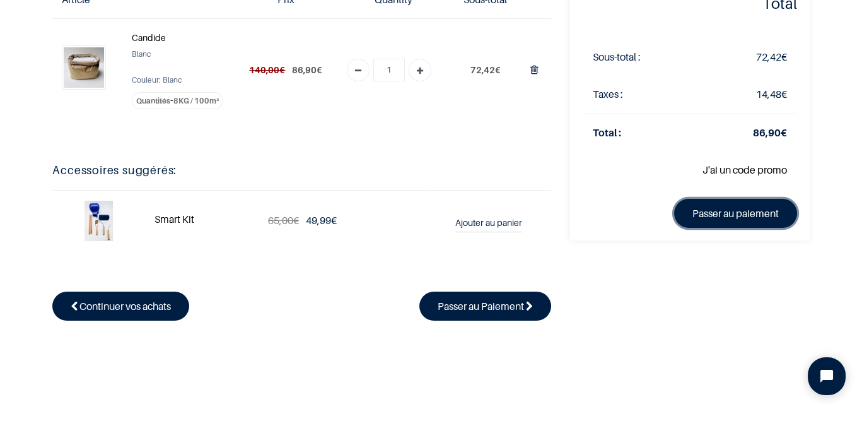
click at [758, 210] on link "Passer au paiement" at bounding box center [735, 213] width 123 height 29
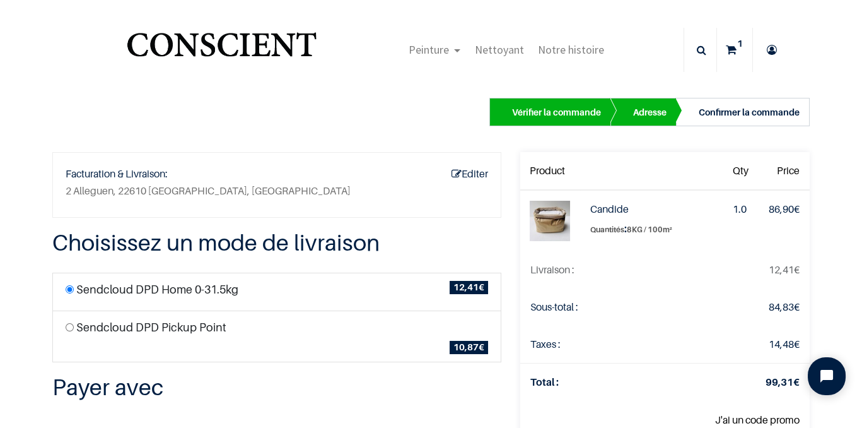
click at [204, 319] on label "Sendcloud DPD Pickup Point" at bounding box center [151, 327] width 150 height 17
radio input "true"
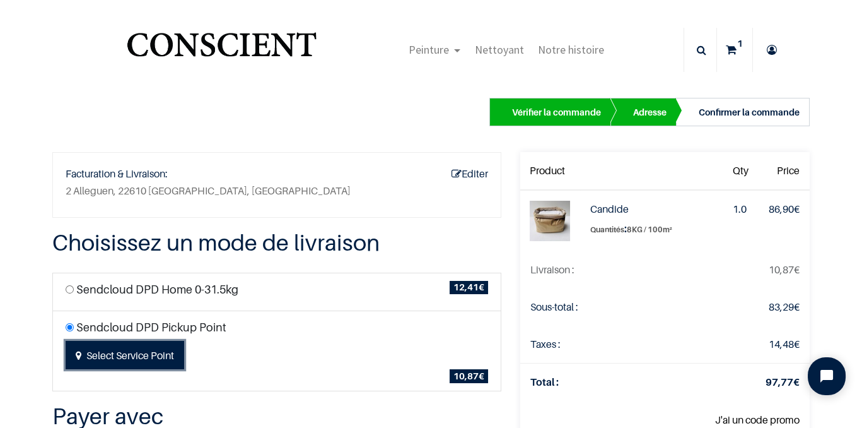
click at [164, 342] on button "Select Service Point" at bounding box center [125, 355] width 119 height 29
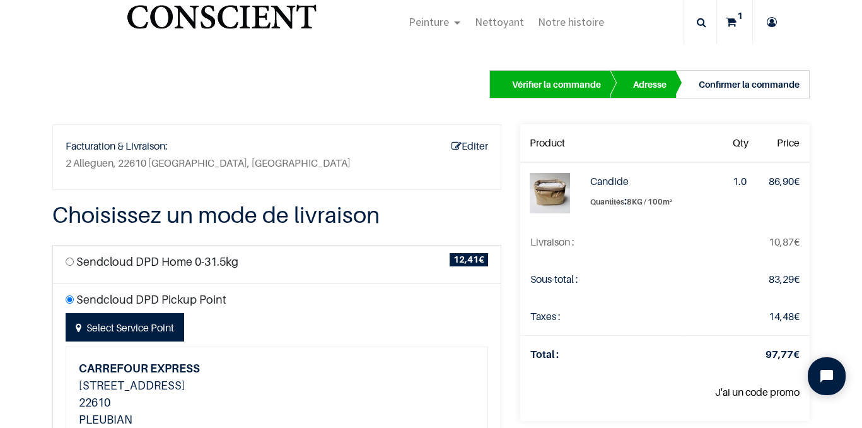
scroll to position [27, 0]
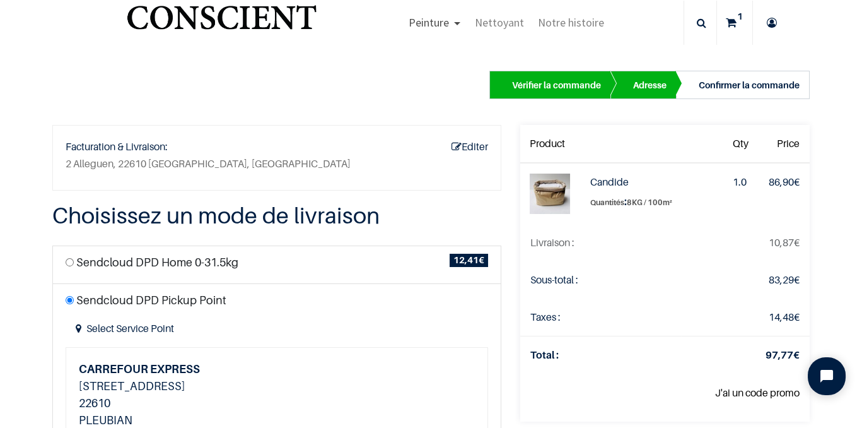
click at [452, 23] on link "Peinture" at bounding box center [434, 23] width 66 height 44
click at [452, 20] on link "Peinture" at bounding box center [434, 23] width 66 height 44
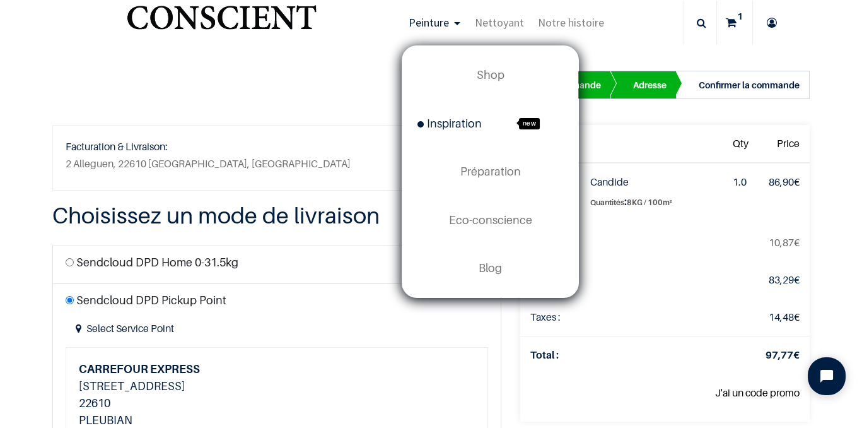
click at [474, 119] on span "Inspiration" at bounding box center [450, 123] width 64 height 13
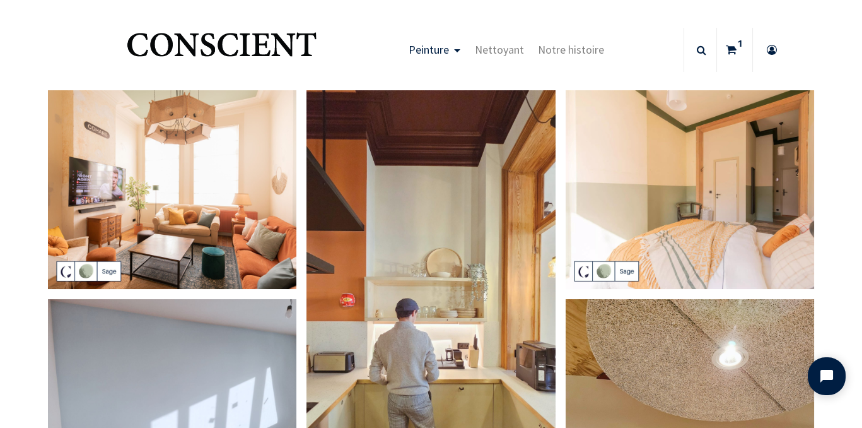
click at [452, 49] on link "Peinture" at bounding box center [434, 50] width 66 height 44
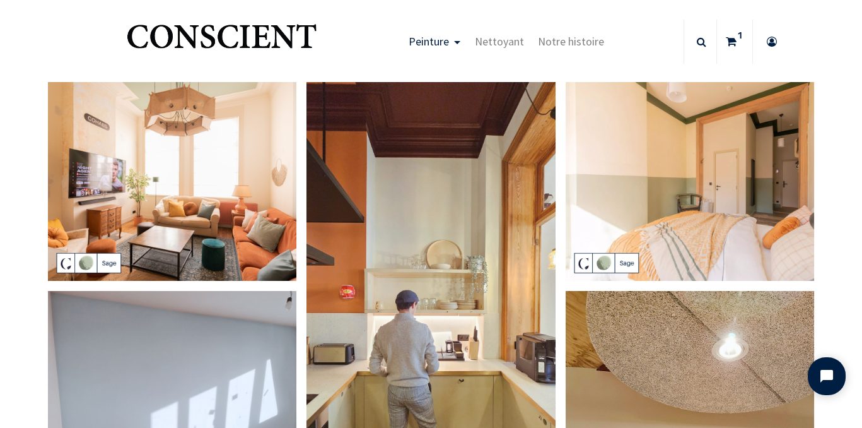
scroll to position [13, 0]
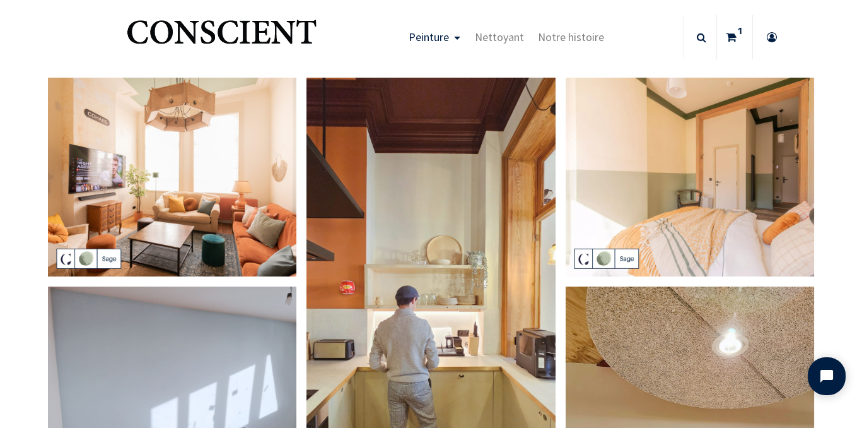
click at [451, 40] on link "Peinture" at bounding box center [434, 37] width 66 height 44
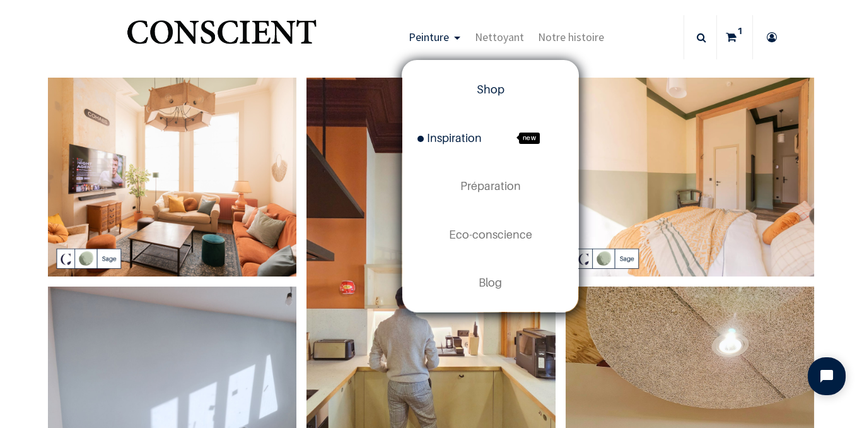
click at [501, 81] on link "Shop" at bounding box center [491, 90] width 176 height 48
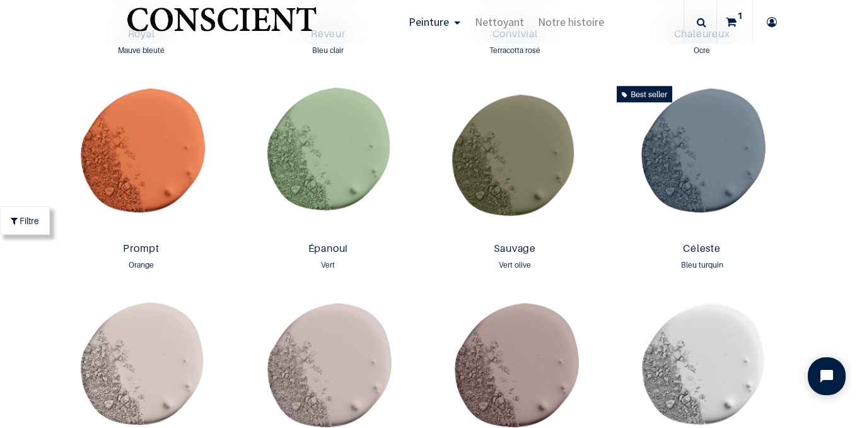
scroll to position [1692, 0]
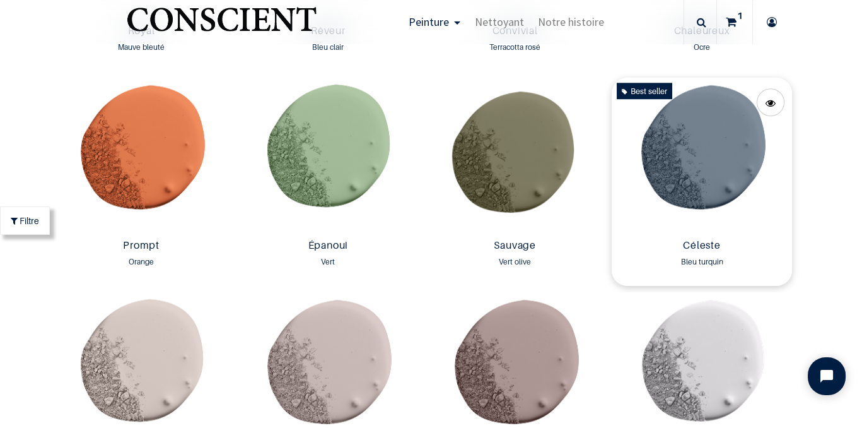
click at [724, 129] on img at bounding box center [702, 156] width 180 height 156
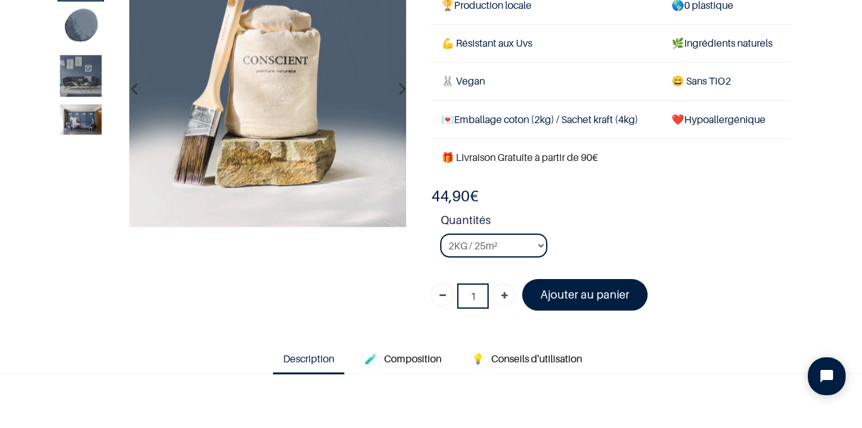
scroll to position [123, 0]
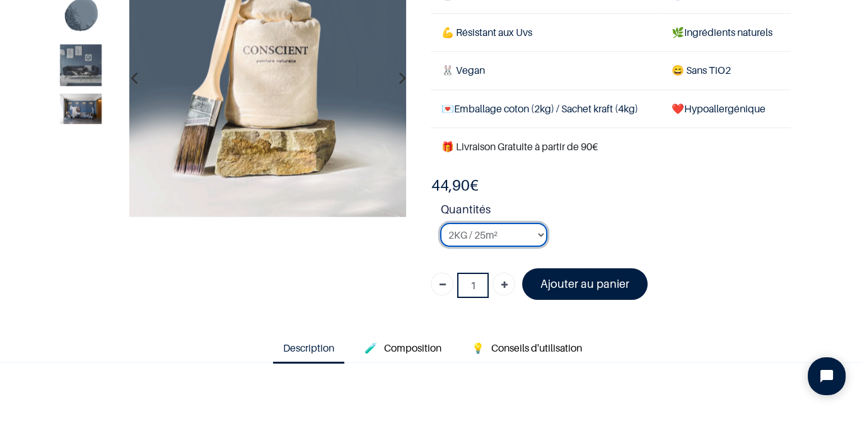
click at [536, 228] on select "2KG / 25m² 4KG / 50m² 8KG / 100m² Testeur" at bounding box center [493, 235] width 107 height 24
select select "120"
click at [440, 223] on select "2KG / 25m² 4KG / 50m² 8KG / 100m² Testeur" at bounding box center [493, 235] width 107 height 24
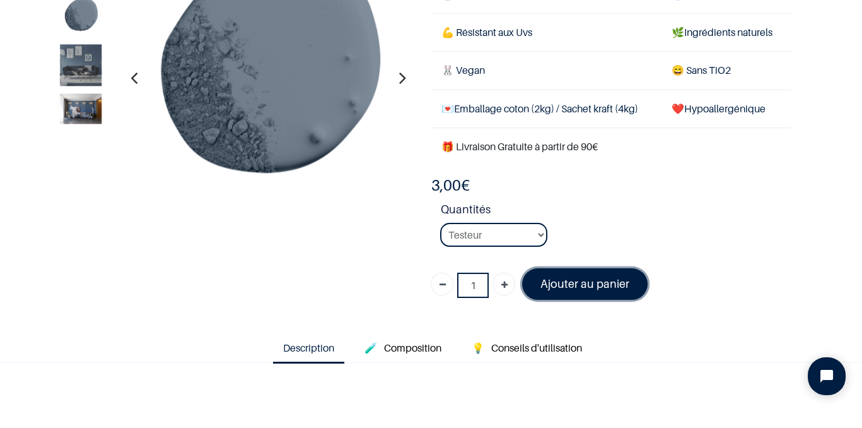
click at [595, 274] on link "Ajouter au panier" at bounding box center [585, 283] width 126 height 31
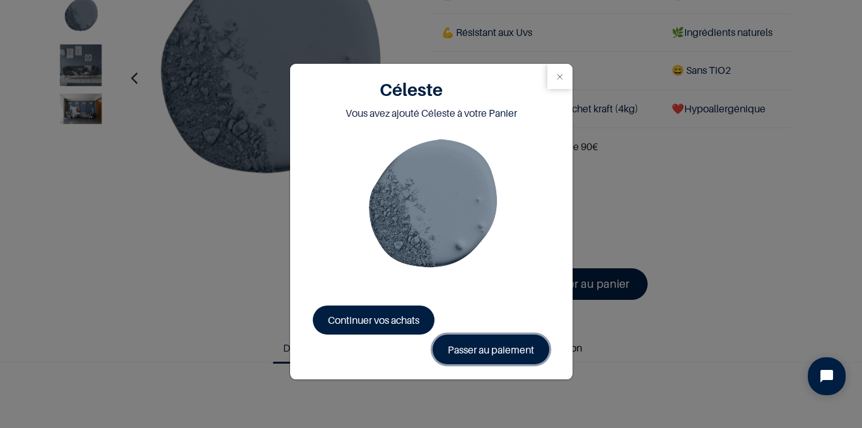
click at [507, 347] on link "Passer au paiement" at bounding box center [491, 348] width 117 height 29
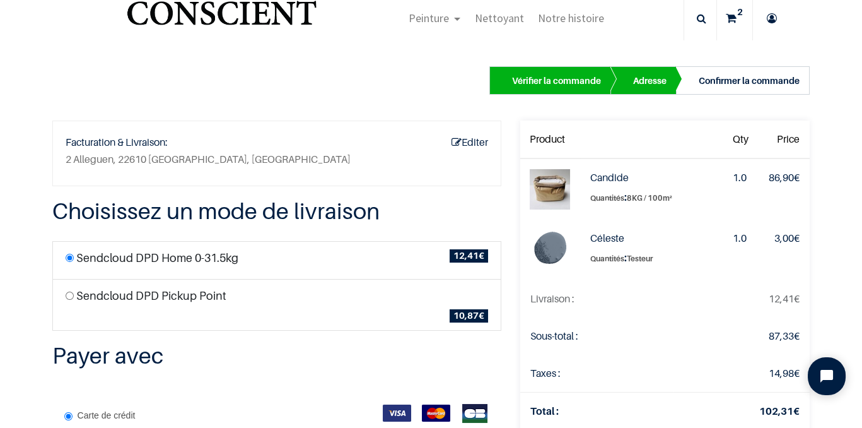
scroll to position [30, 0]
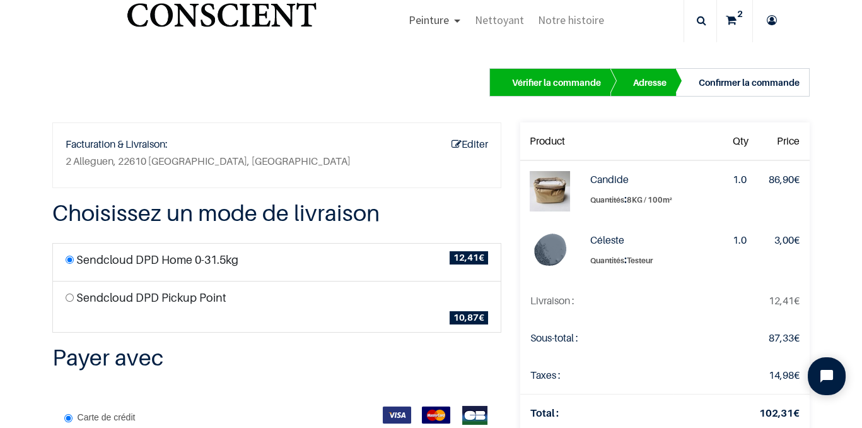
click at [451, 19] on link "Peinture" at bounding box center [434, 20] width 66 height 44
click at [452, 18] on link "Peinture" at bounding box center [434, 20] width 66 height 44
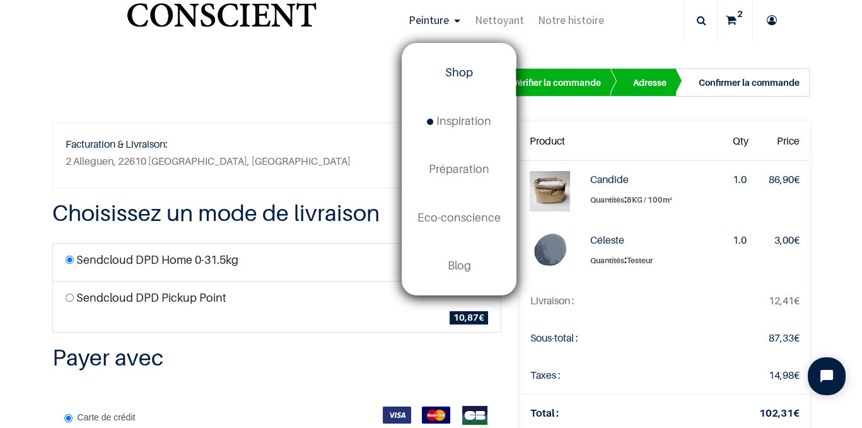
click at [466, 73] on span "Shop" at bounding box center [459, 72] width 28 height 13
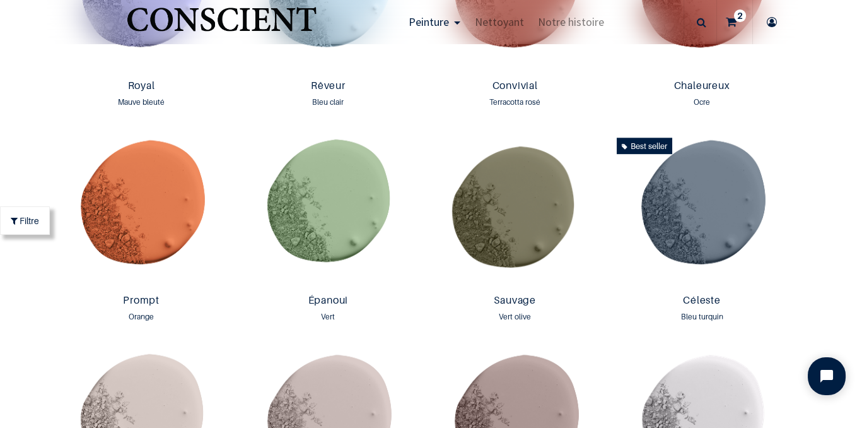
scroll to position [1635, 0]
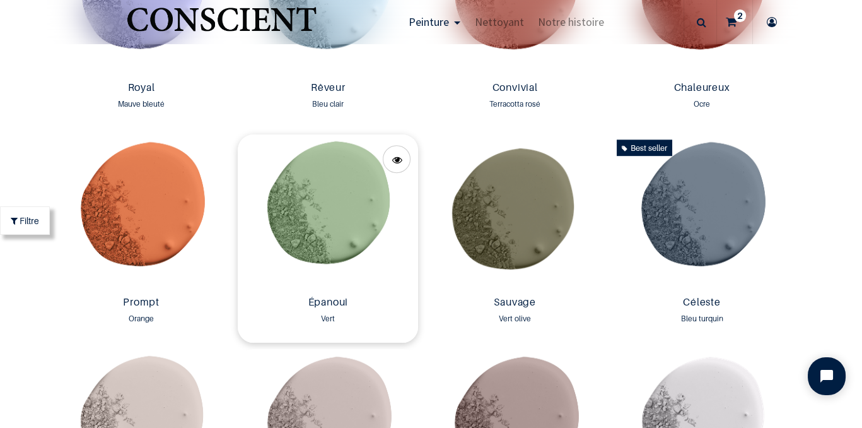
click at [334, 207] on img at bounding box center [328, 212] width 180 height 156
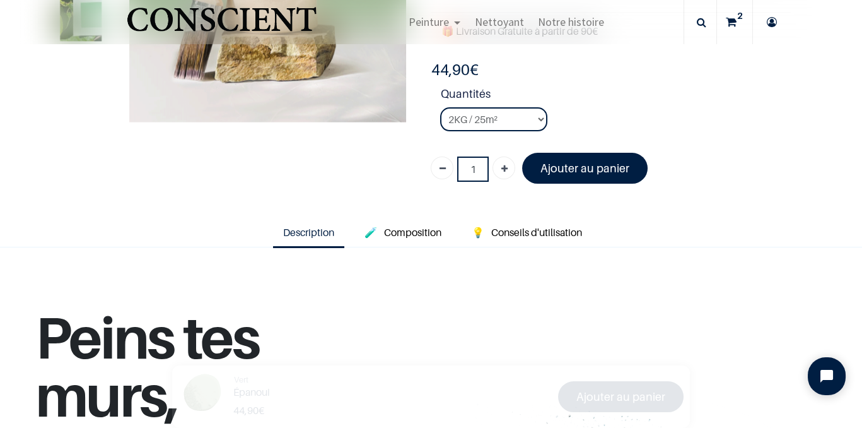
scroll to position [220, 0]
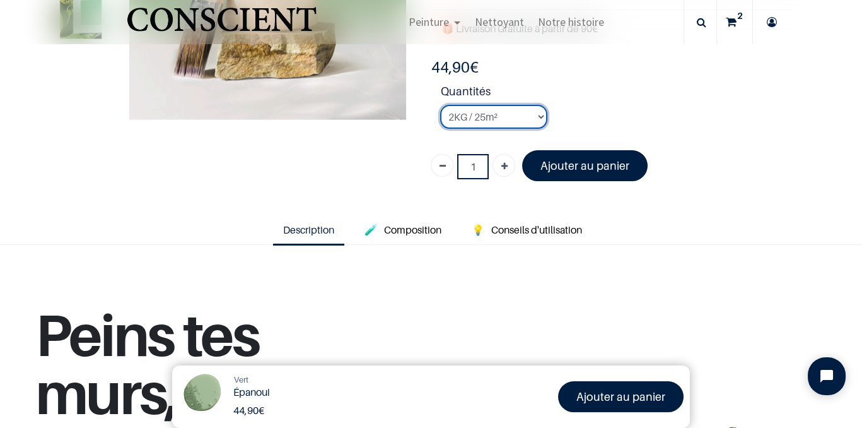
click at [523, 122] on select "2KG / 25m² 4KG / 50m² 8KG / 100m² Testeur" at bounding box center [493, 117] width 107 height 24
select select "108"
click at [440, 105] on select "2KG / 25m² 4KG / 50m² 8KG / 100m² Testeur" at bounding box center [493, 117] width 107 height 24
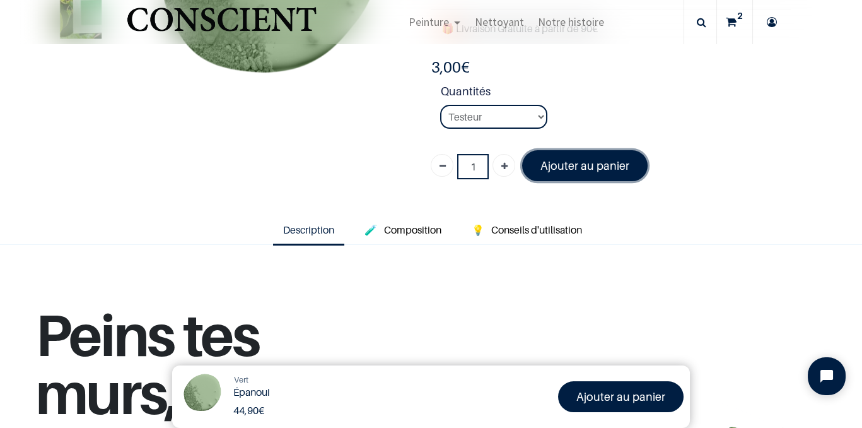
click at [599, 155] on link "Ajouter au panier" at bounding box center [585, 165] width 126 height 31
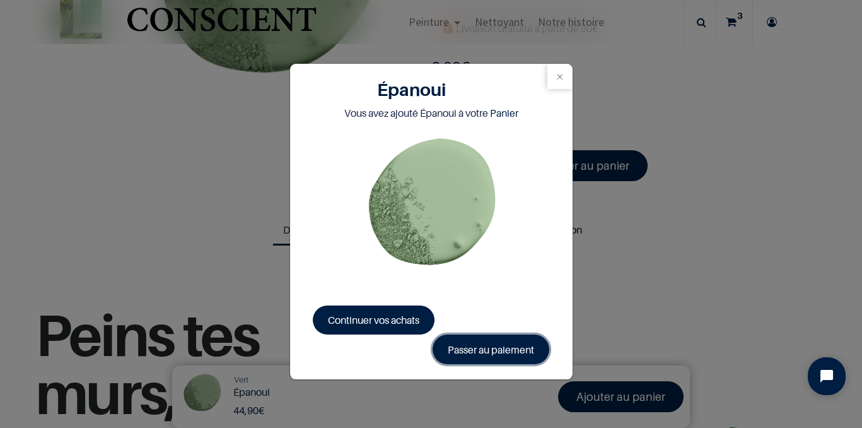
click at [507, 352] on link "Passer au paiement" at bounding box center [491, 348] width 117 height 29
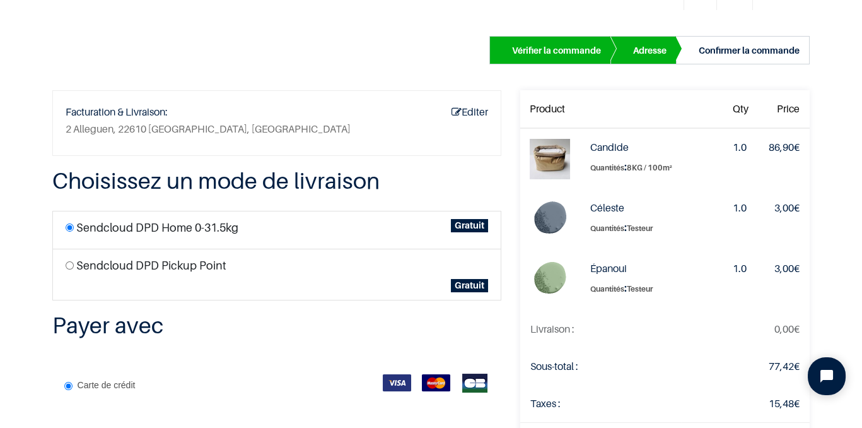
scroll to position [66, 0]
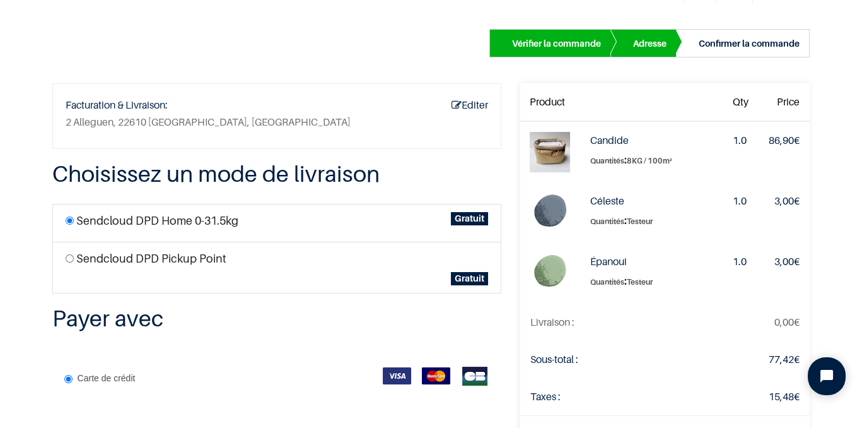
scroll to position [61, 0]
